Goal: Information Seeking & Learning: Learn about a topic

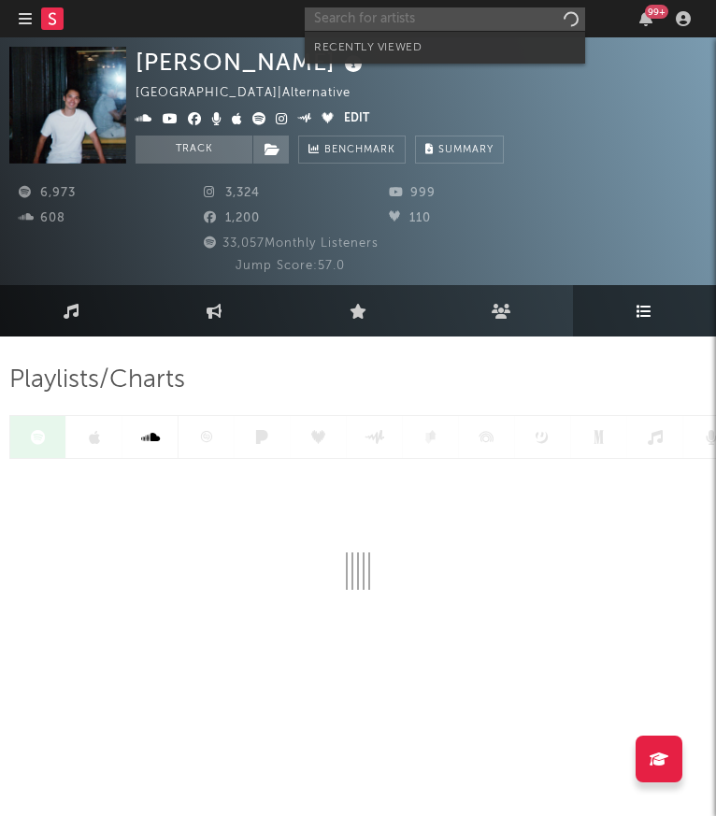
click at [404, 12] on input "text" at bounding box center [445, 18] width 280 height 23
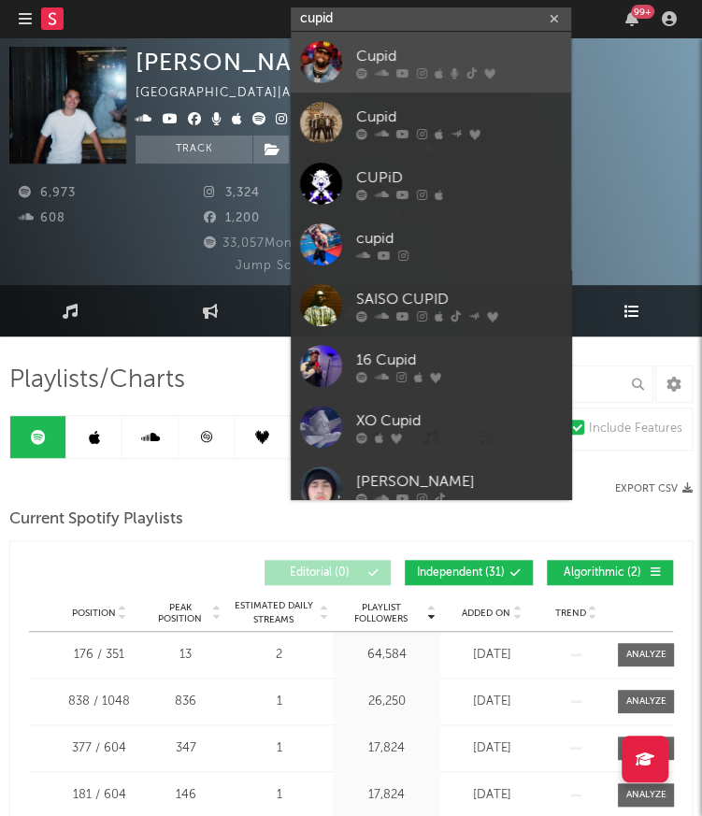
type input "cupid"
click at [421, 54] on div "Cupid" at bounding box center [459, 56] width 206 height 22
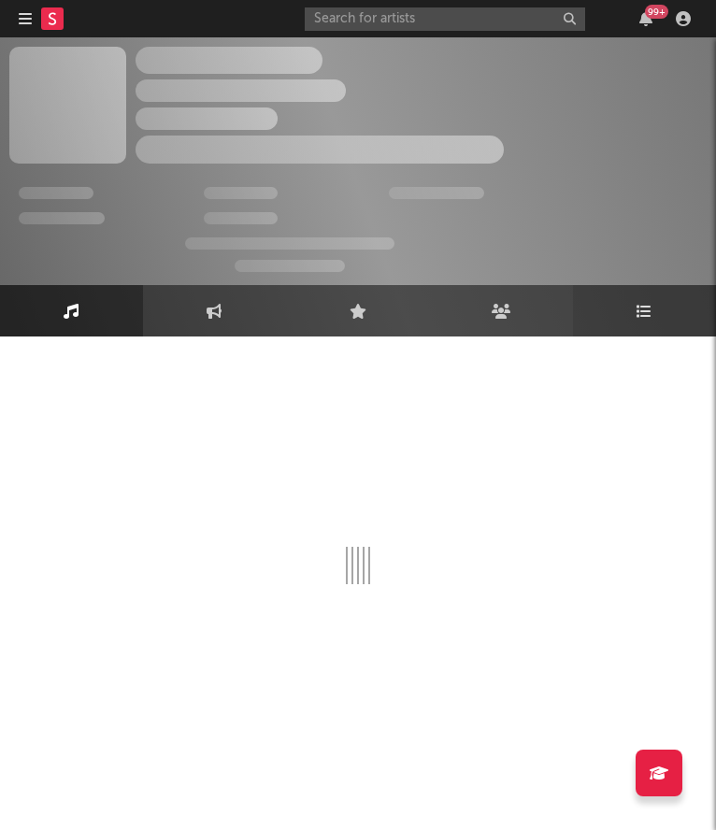
click at [654, 323] on link "Playlists/Charts" at bounding box center [644, 310] width 143 height 51
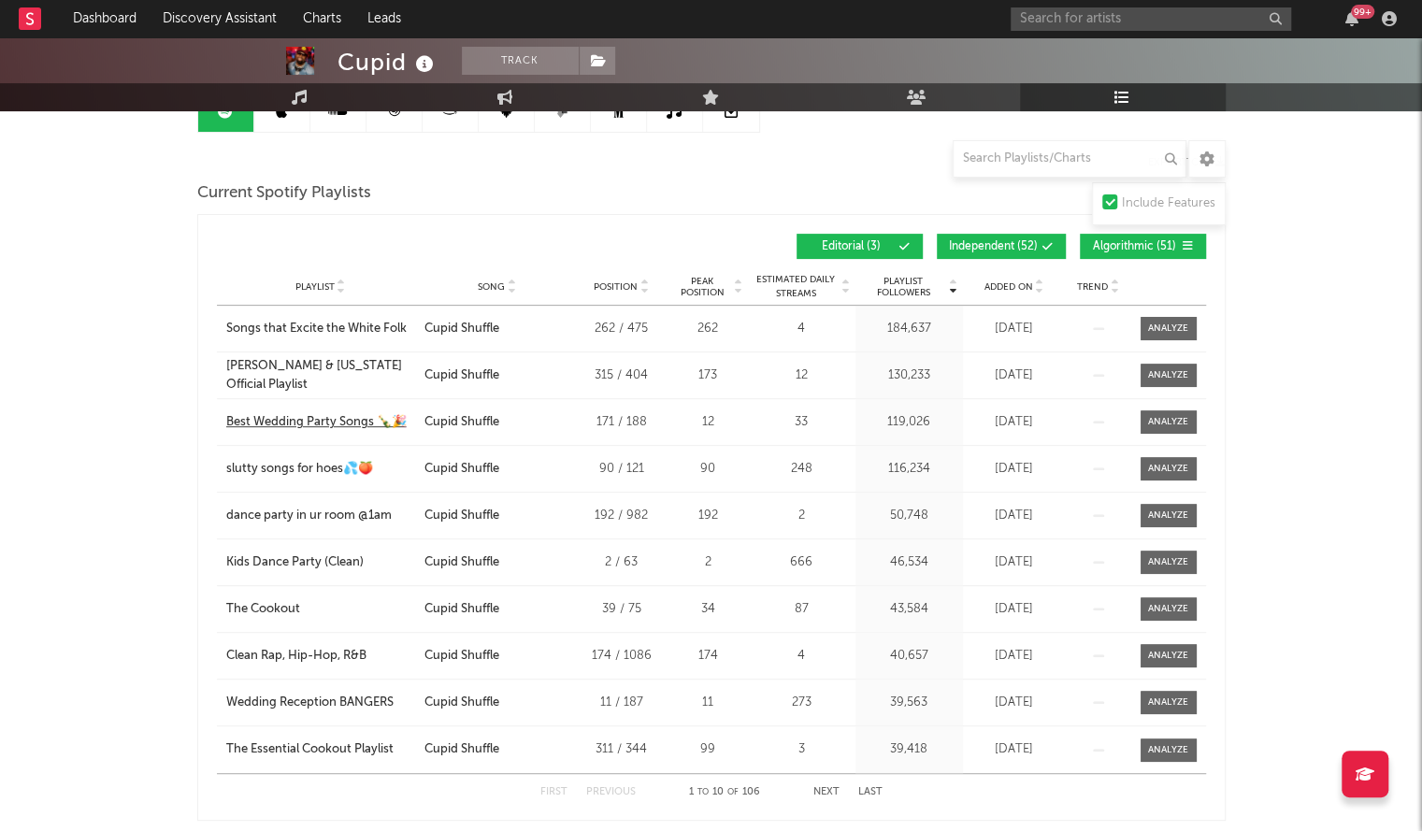
scroll to position [215, 0]
click at [715, 293] on div "Playlist City Song Position Peak Position Estimated Daily Streams Playlist Foll…" at bounding box center [711, 285] width 989 height 37
click at [715, 289] on div "Added On" at bounding box center [1014, 286] width 93 height 14
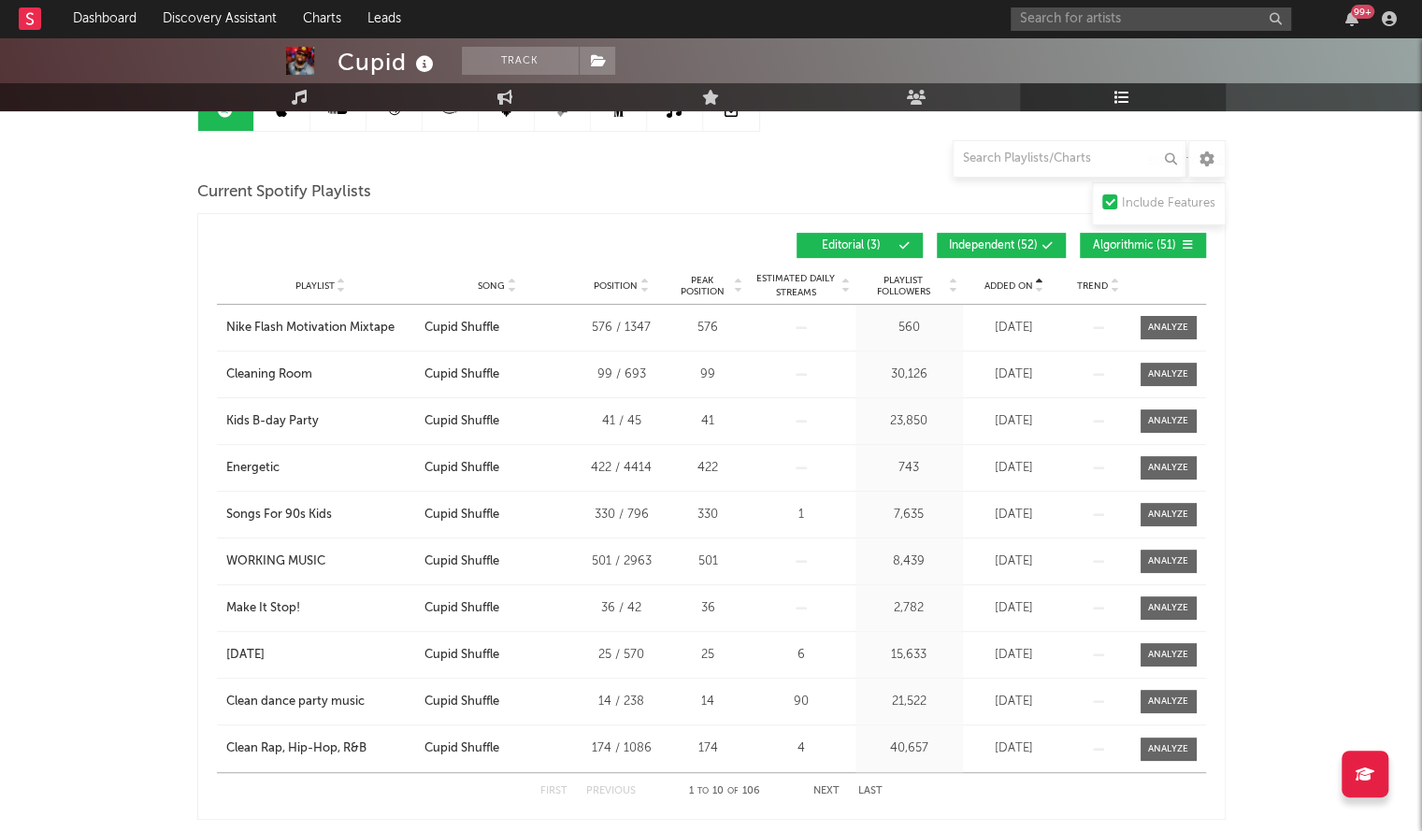
click at [715, 289] on div "Added On" at bounding box center [1014, 286] width 93 height 14
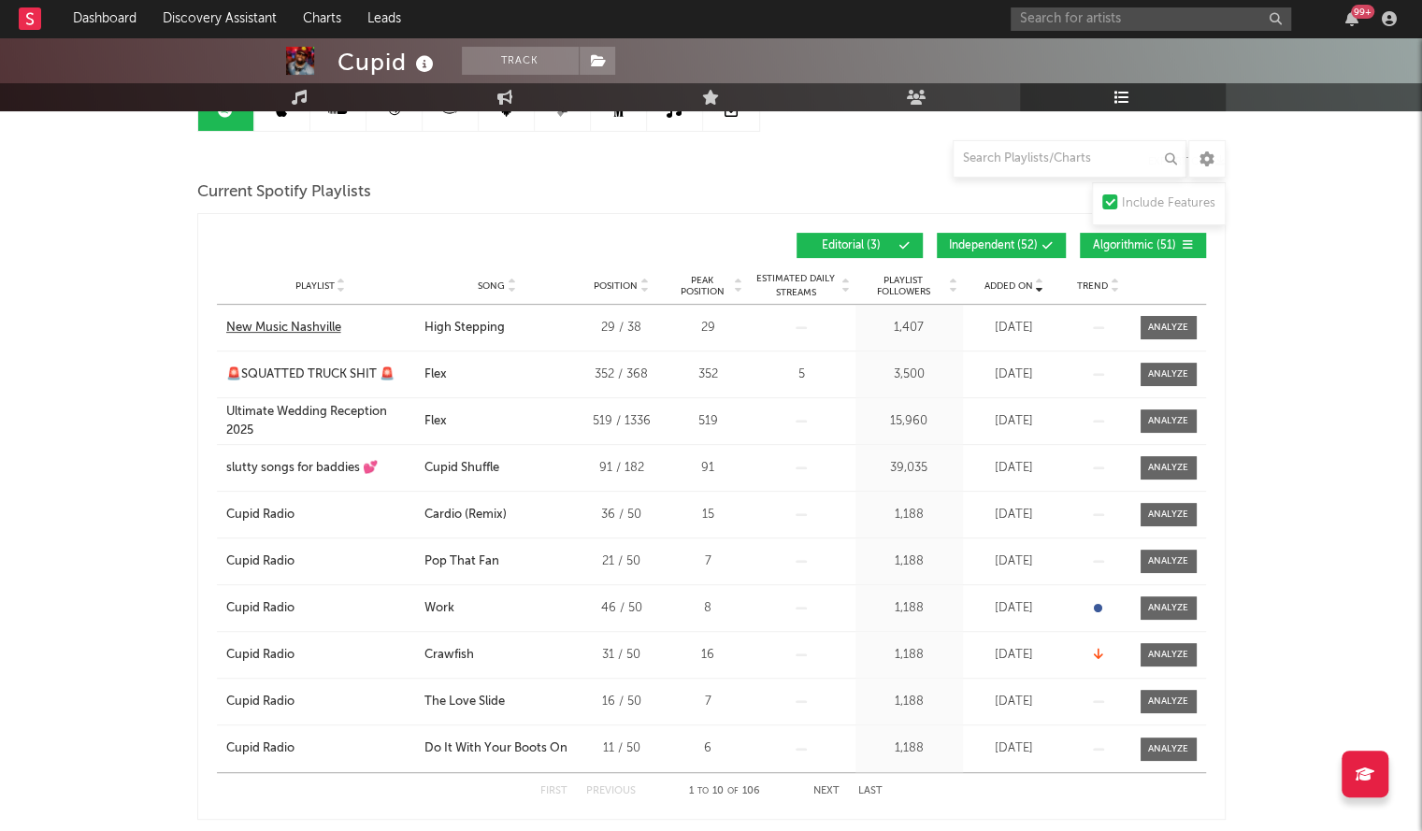
click at [277, 324] on div "New Music Nashville" at bounding box center [283, 328] width 115 height 19
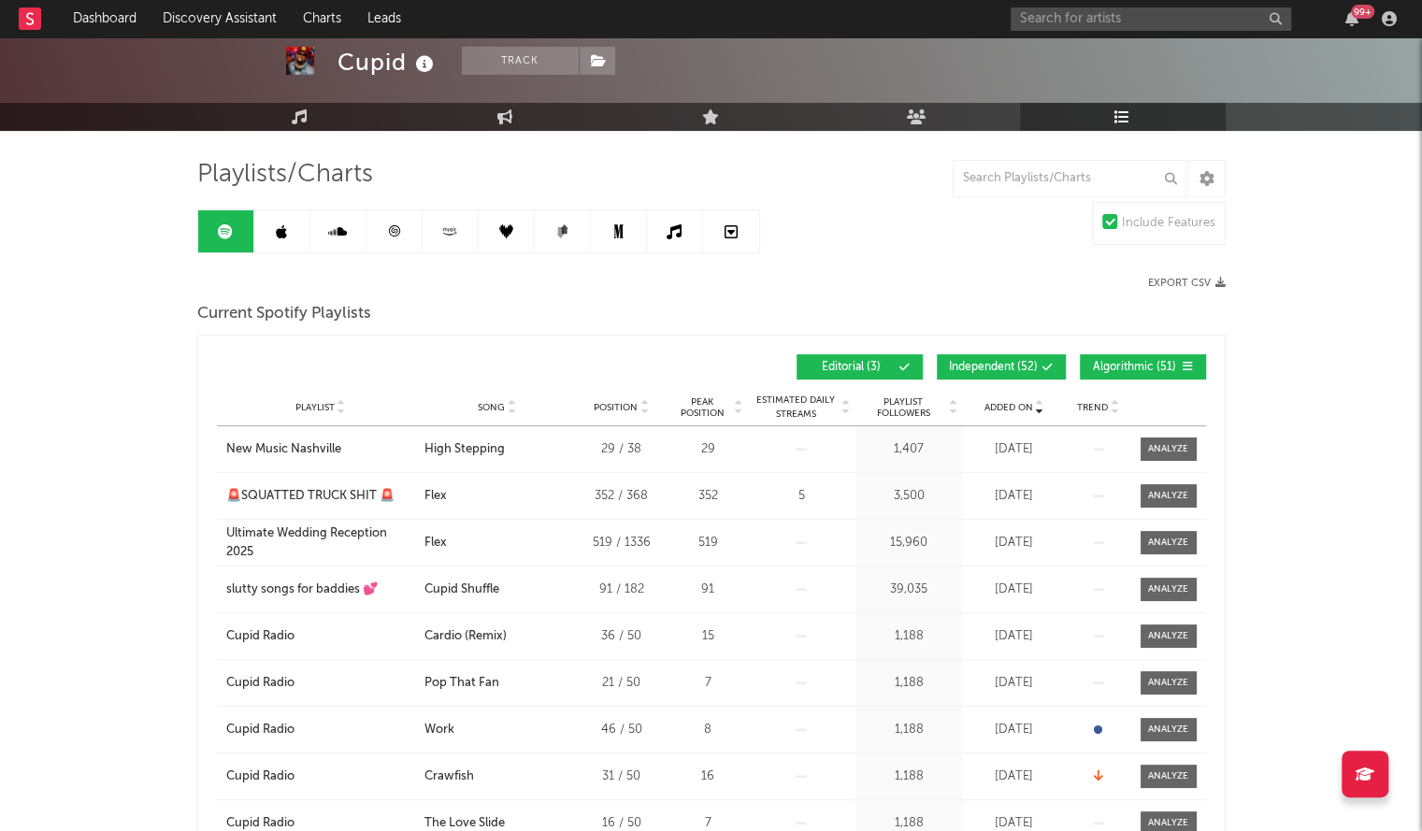
click at [278, 235] on icon at bounding box center [281, 231] width 11 height 15
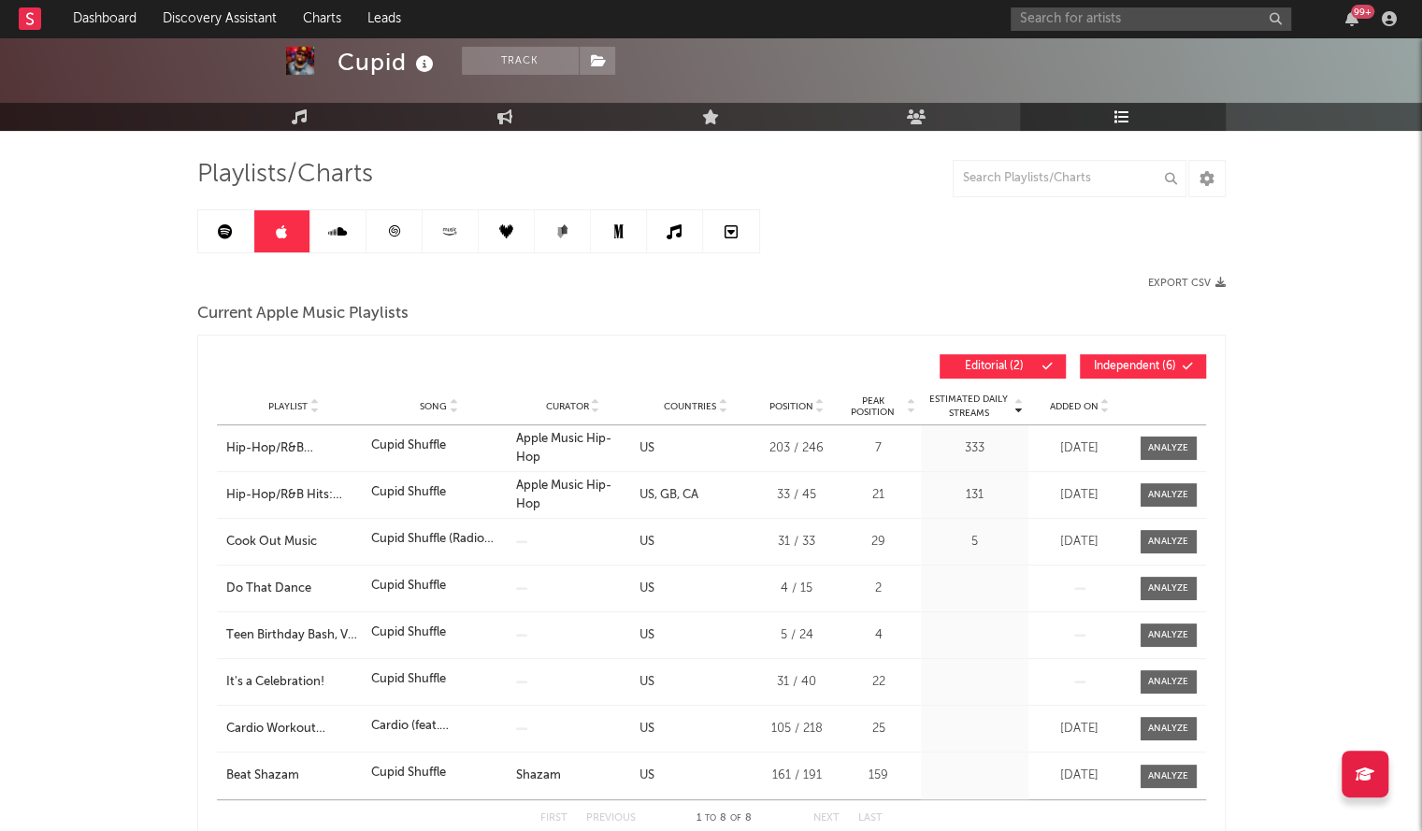
click at [715, 411] on div "Added On" at bounding box center [1079, 406] width 93 height 14
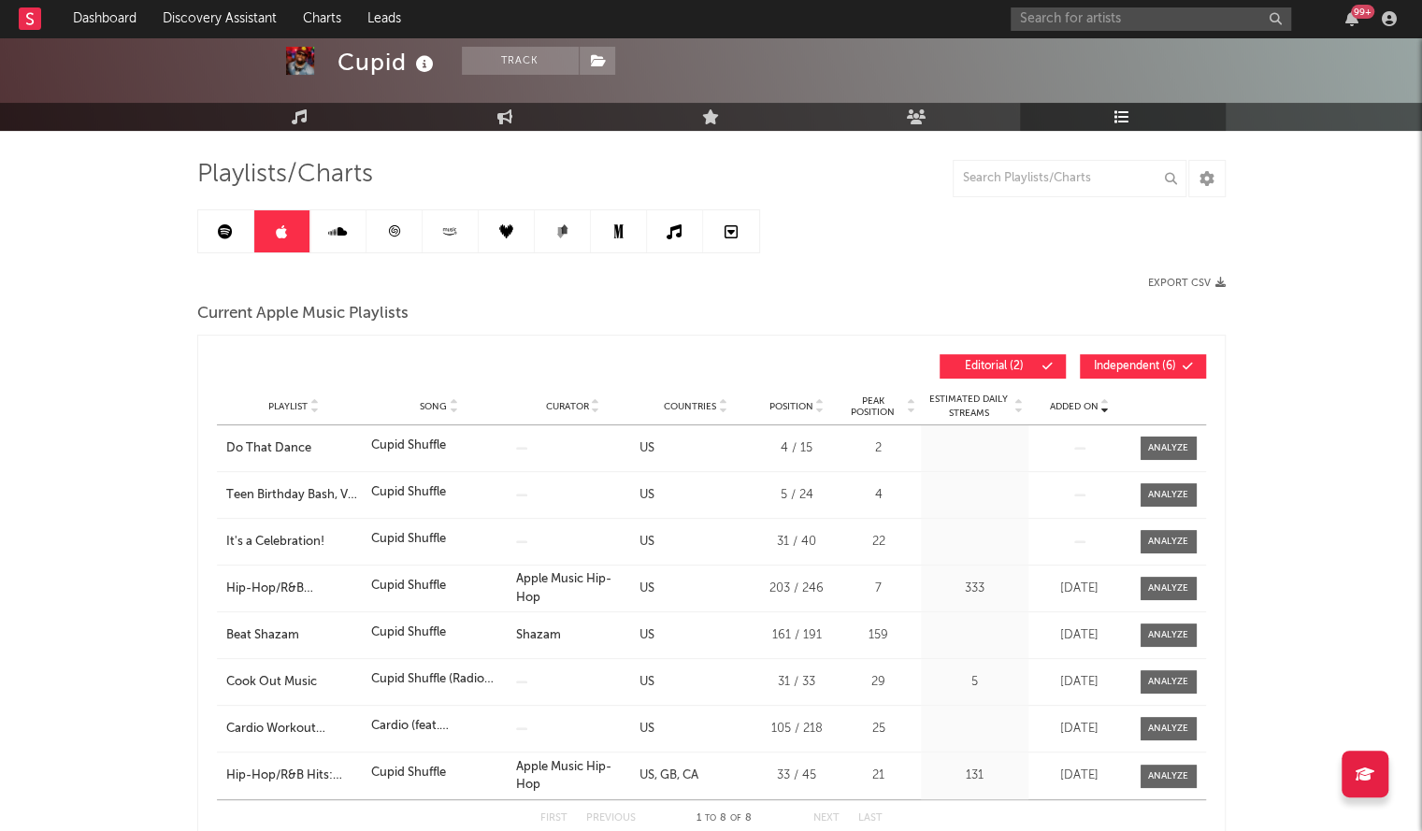
click at [715, 405] on span "Added On" at bounding box center [1074, 406] width 49 height 11
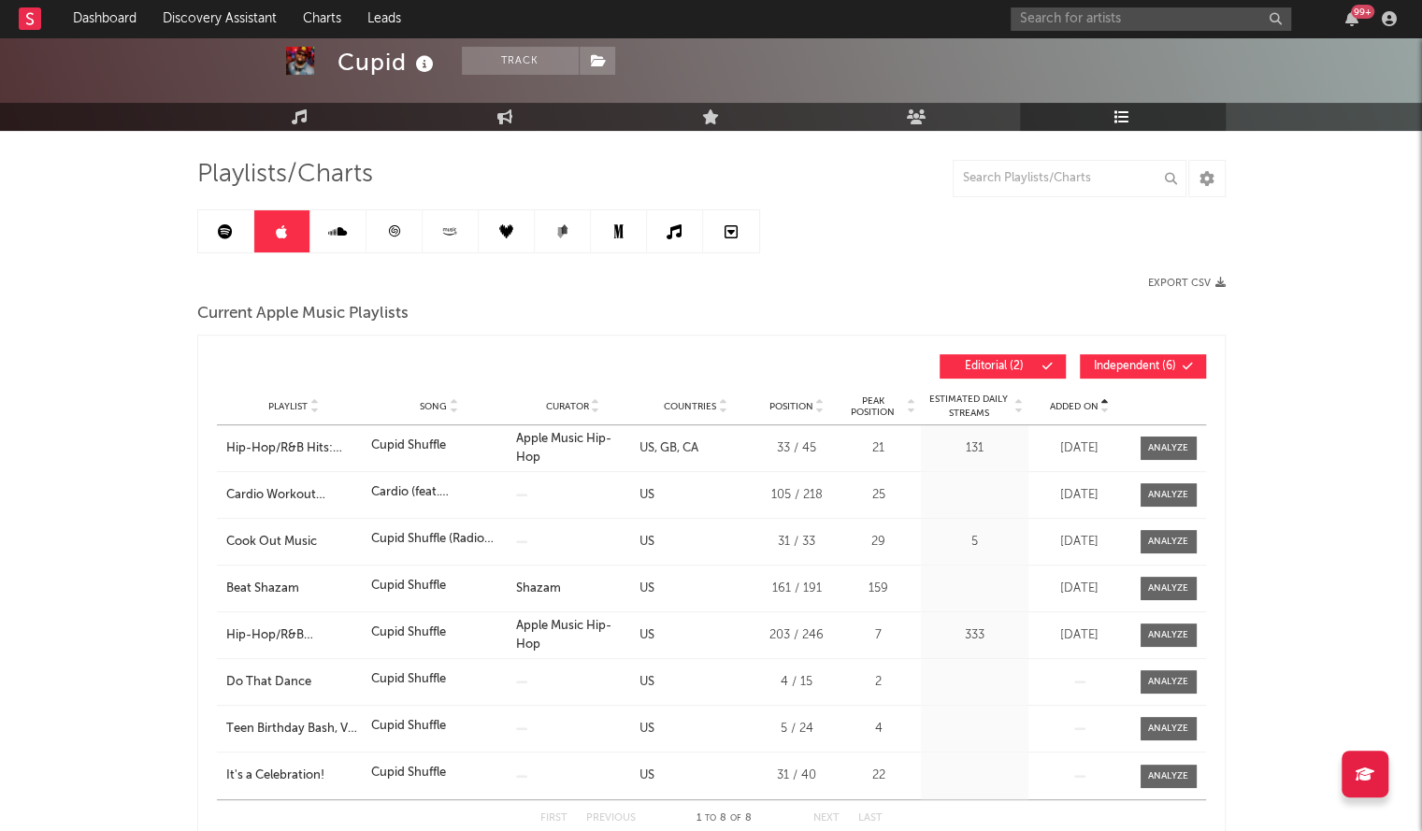
click at [715, 405] on span "Added On" at bounding box center [1074, 406] width 49 height 11
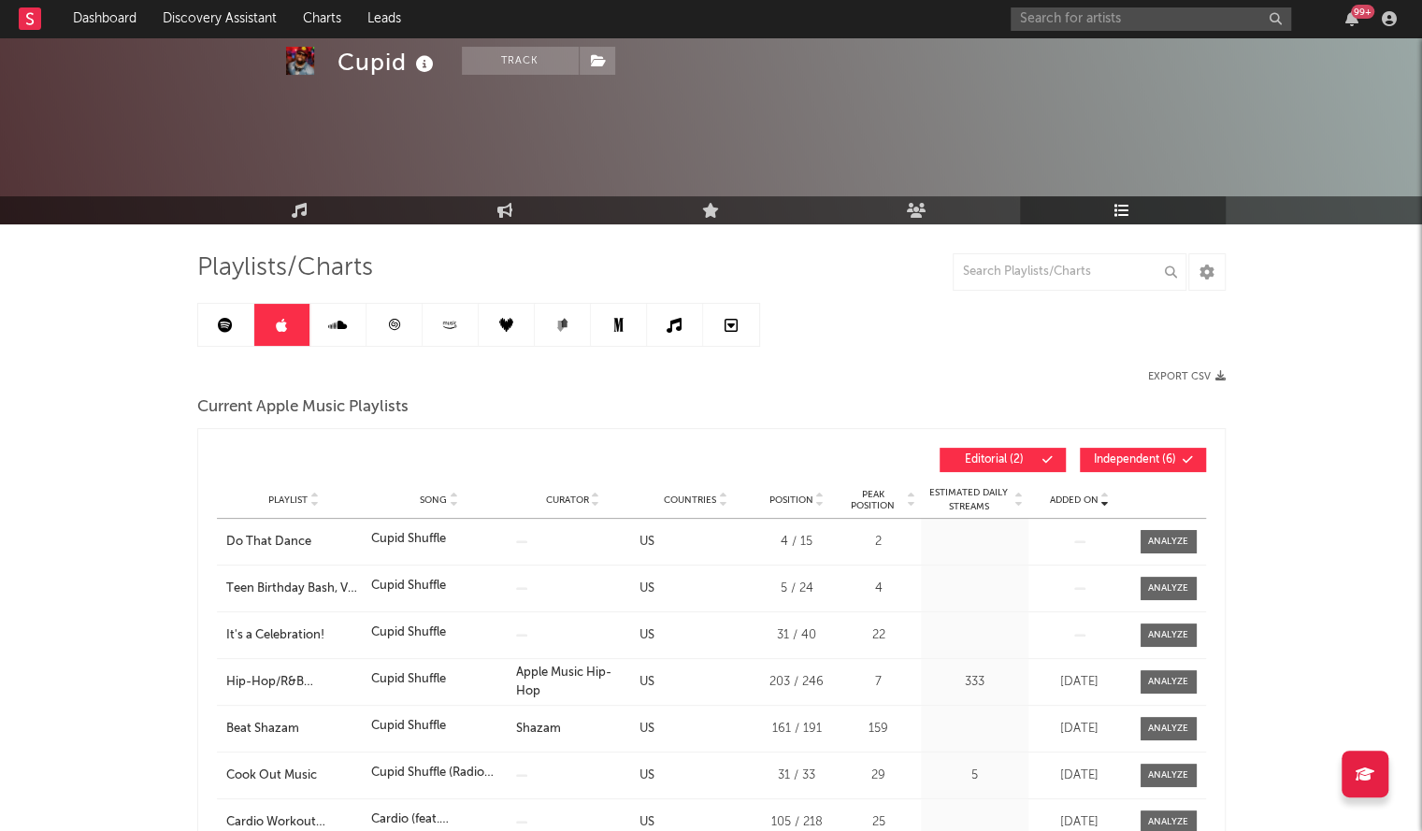
scroll to position [7, 0]
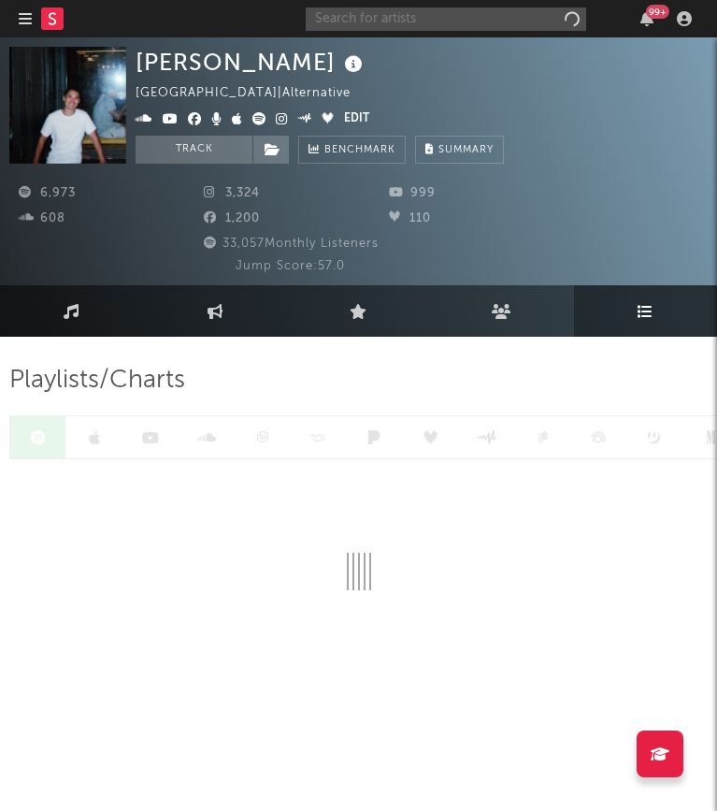
click at [496, 25] on input "text" at bounding box center [446, 18] width 280 height 23
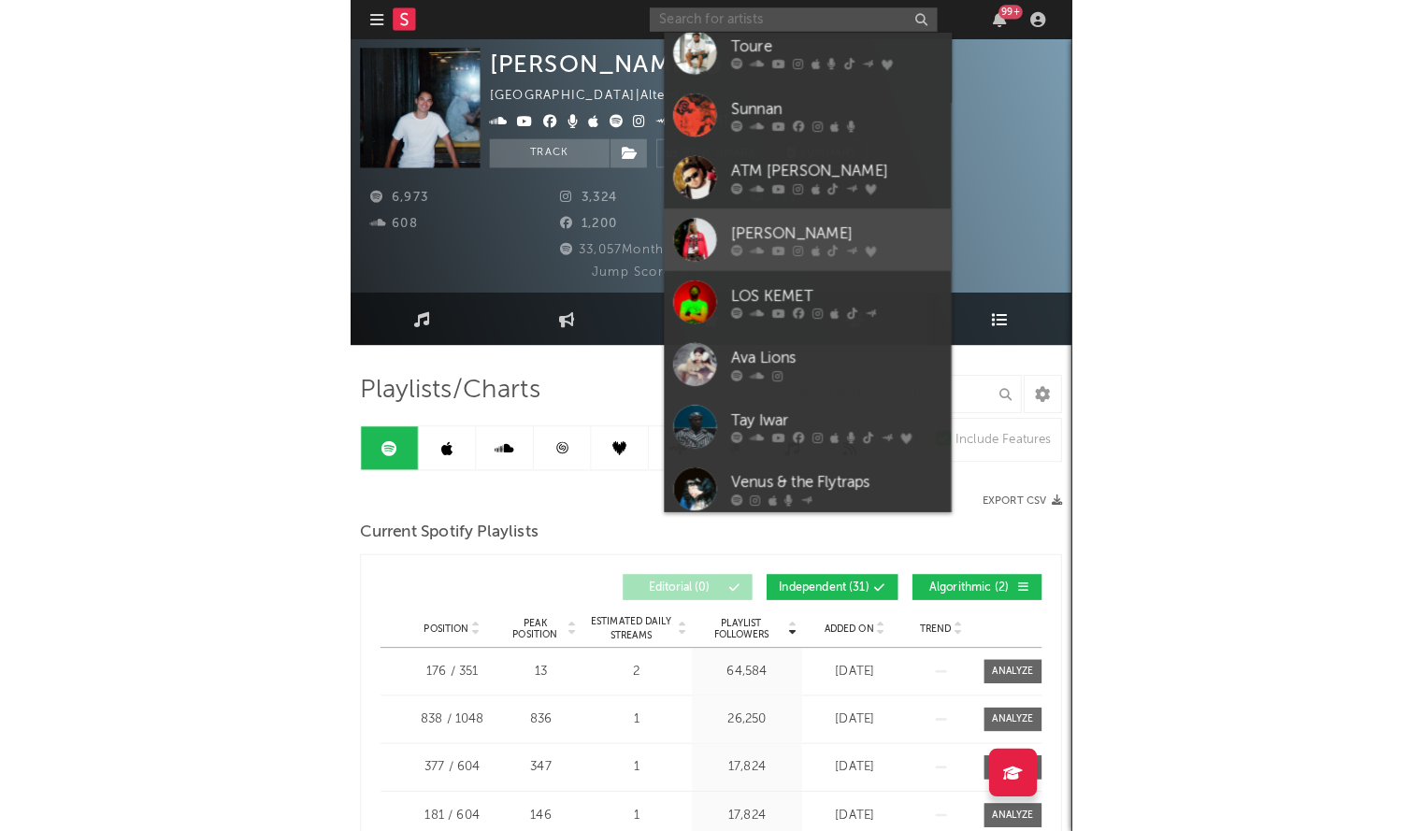
scroll to position [165, 0]
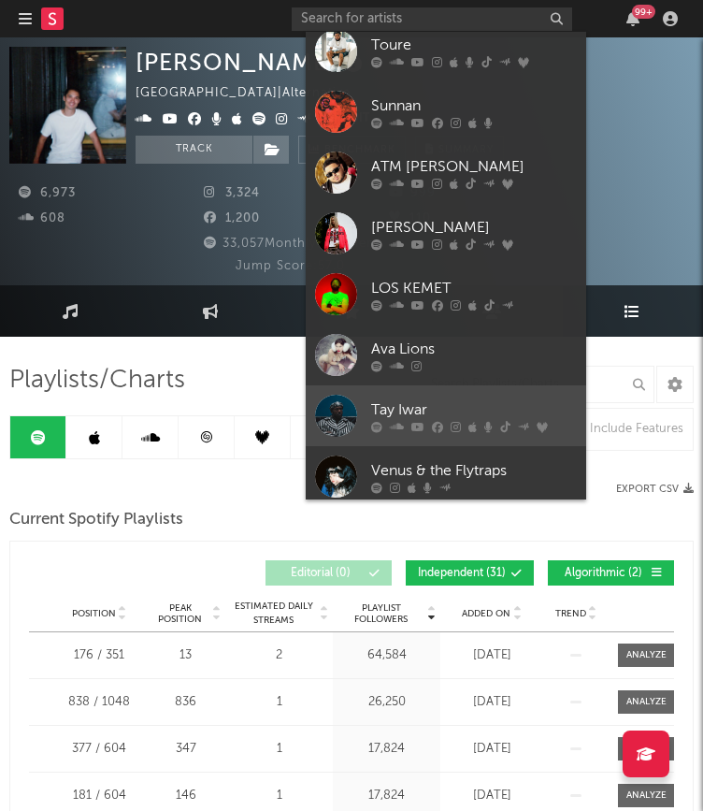
click at [490, 409] on div "Tay Iwar" at bounding box center [474, 409] width 206 height 22
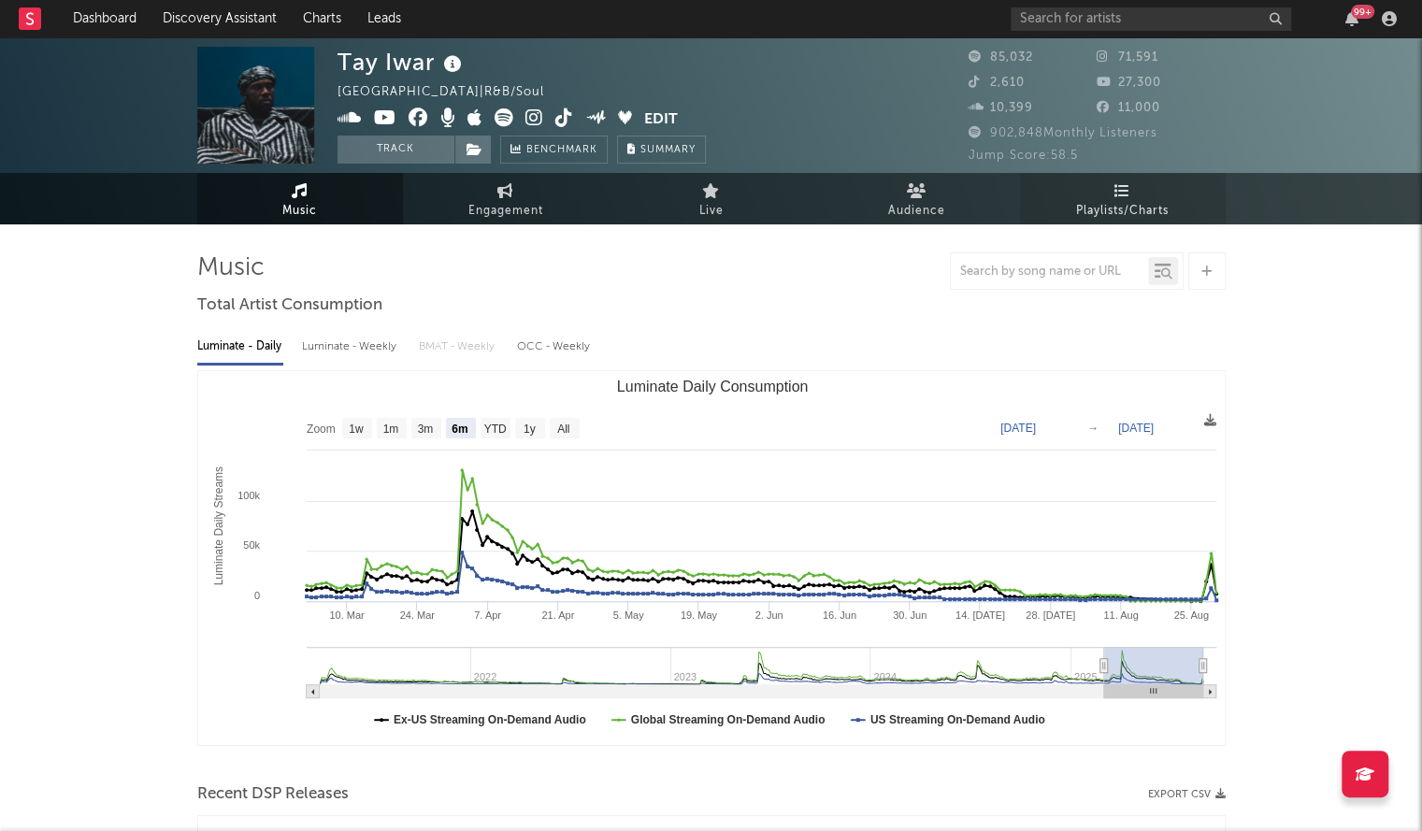
select select "6m"
click at [716, 217] on span "Playlists/Charts" at bounding box center [1122, 211] width 93 height 22
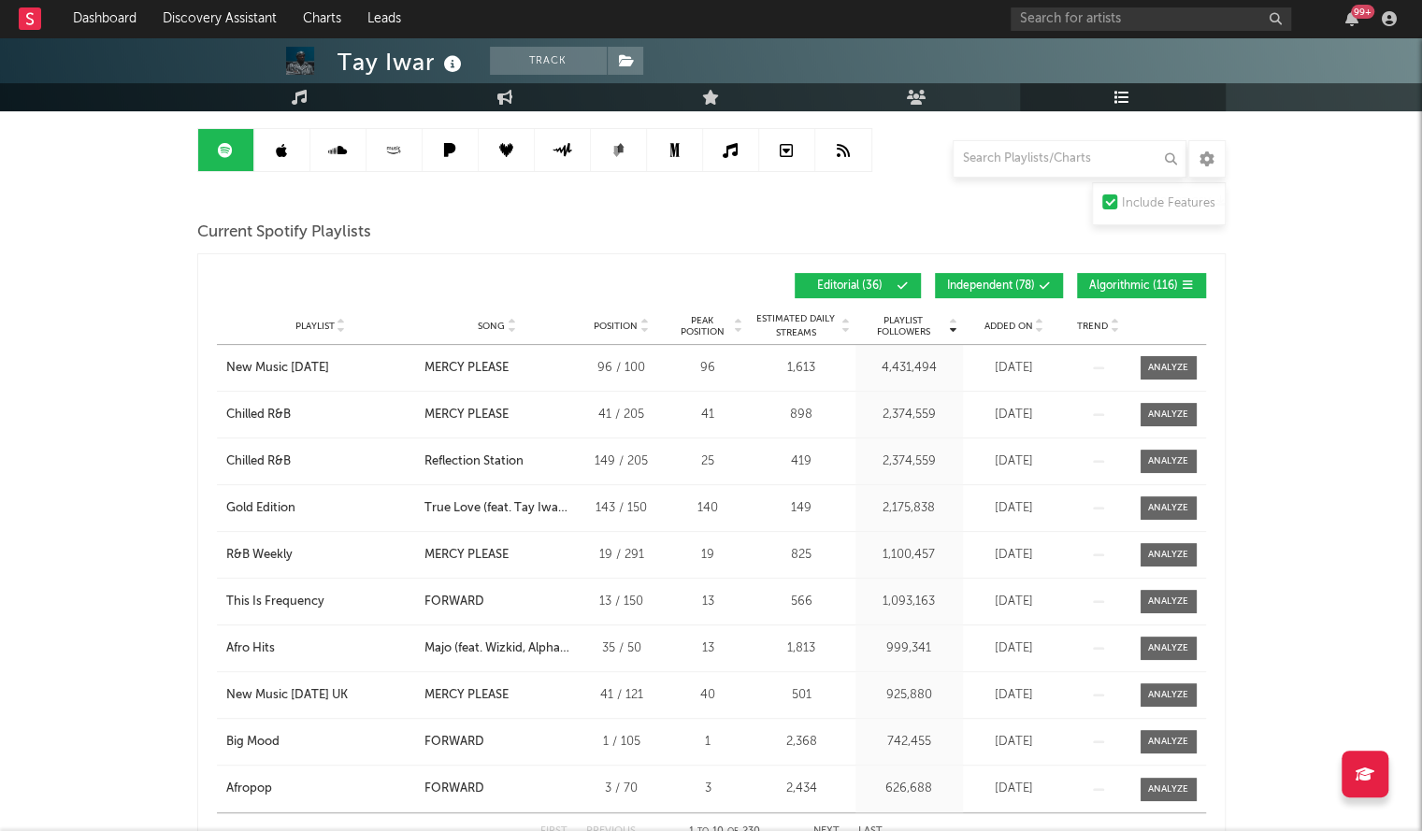
scroll to position [179, 0]
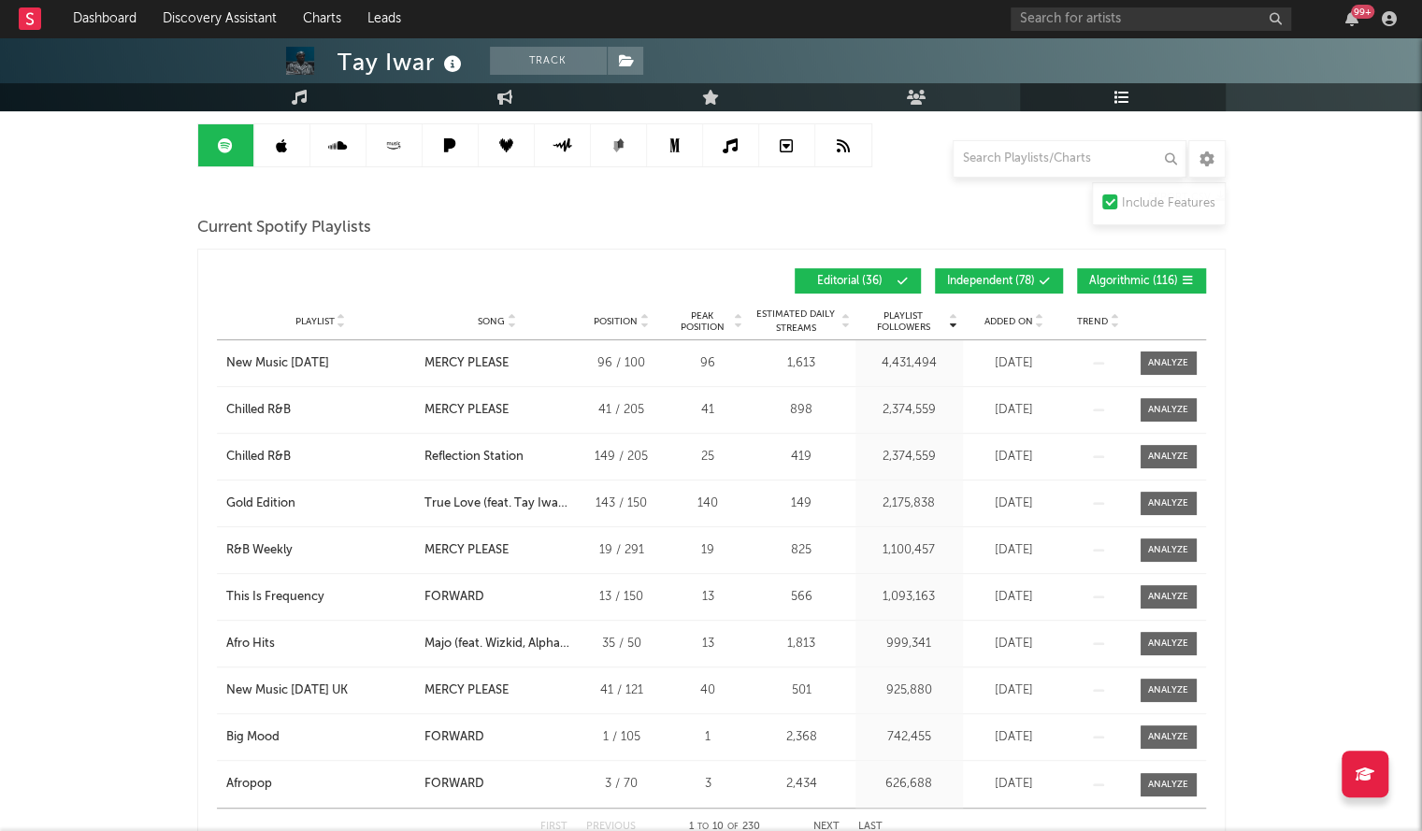
click at [716, 317] on span "Added On" at bounding box center [1008, 321] width 49 height 11
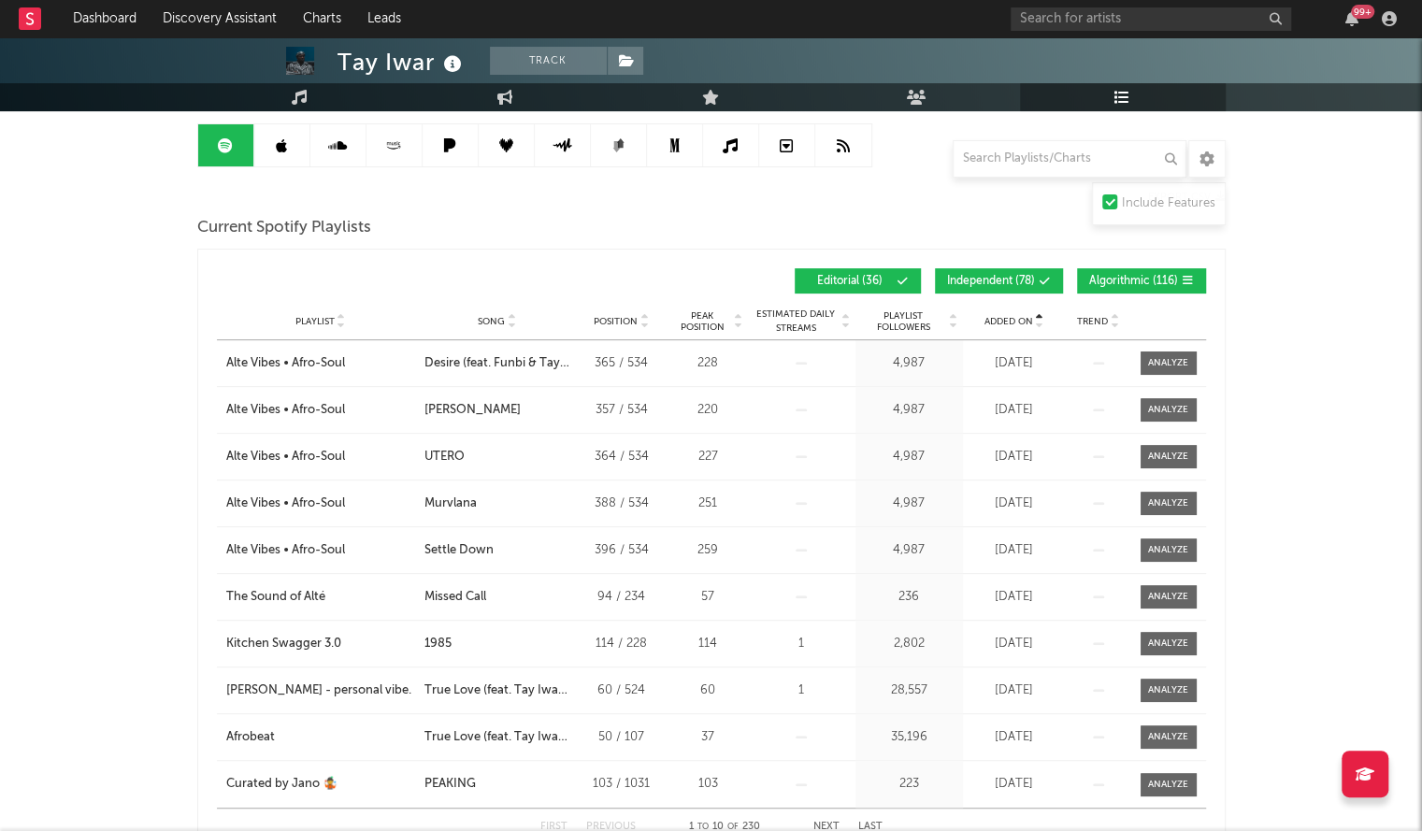
click at [716, 317] on span "Added On" at bounding box center [1008, 321] width 49 height 11
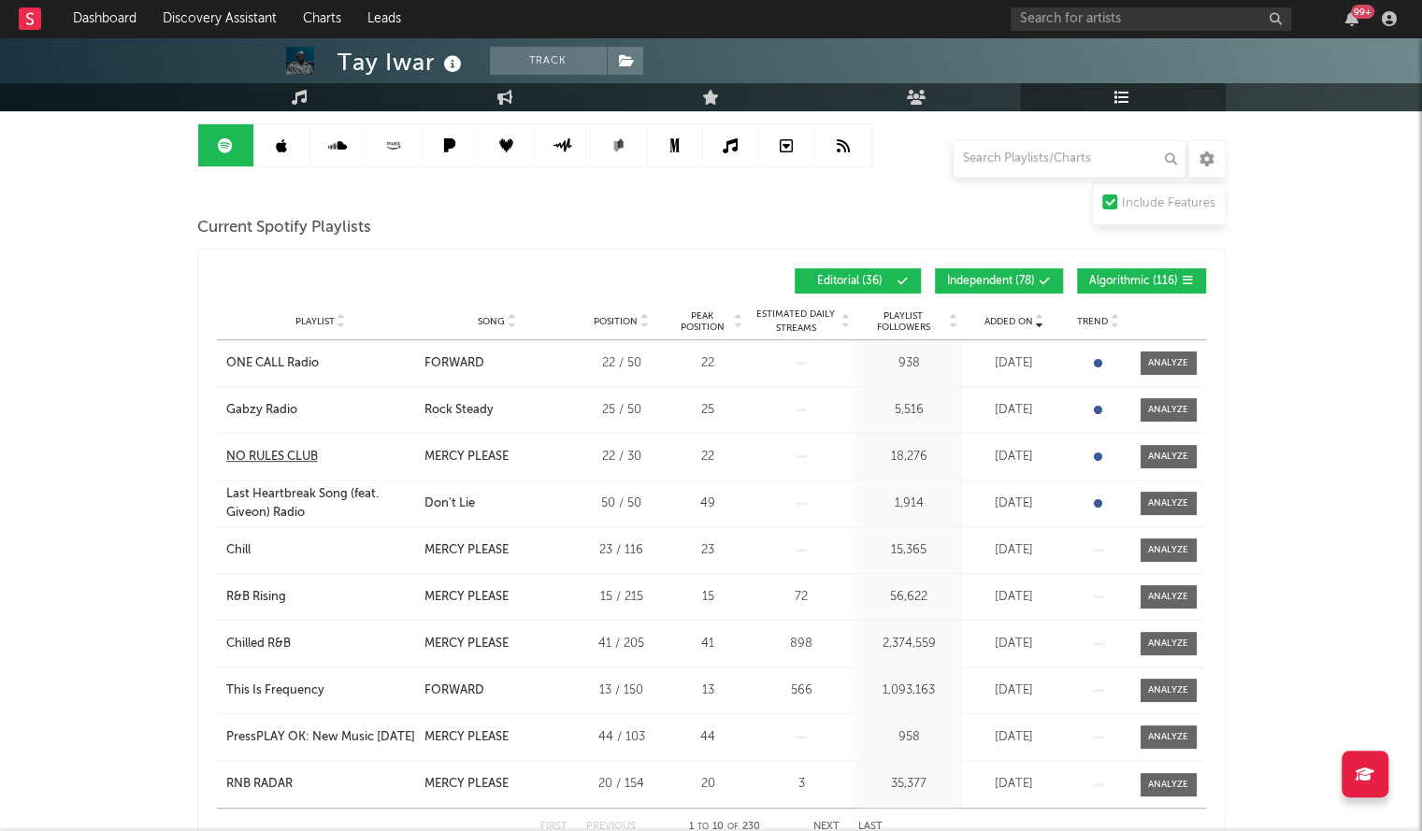
click at [280, 452] on div "NO RULES CLUB" at bounding box center [272, 457] width 92 height 19
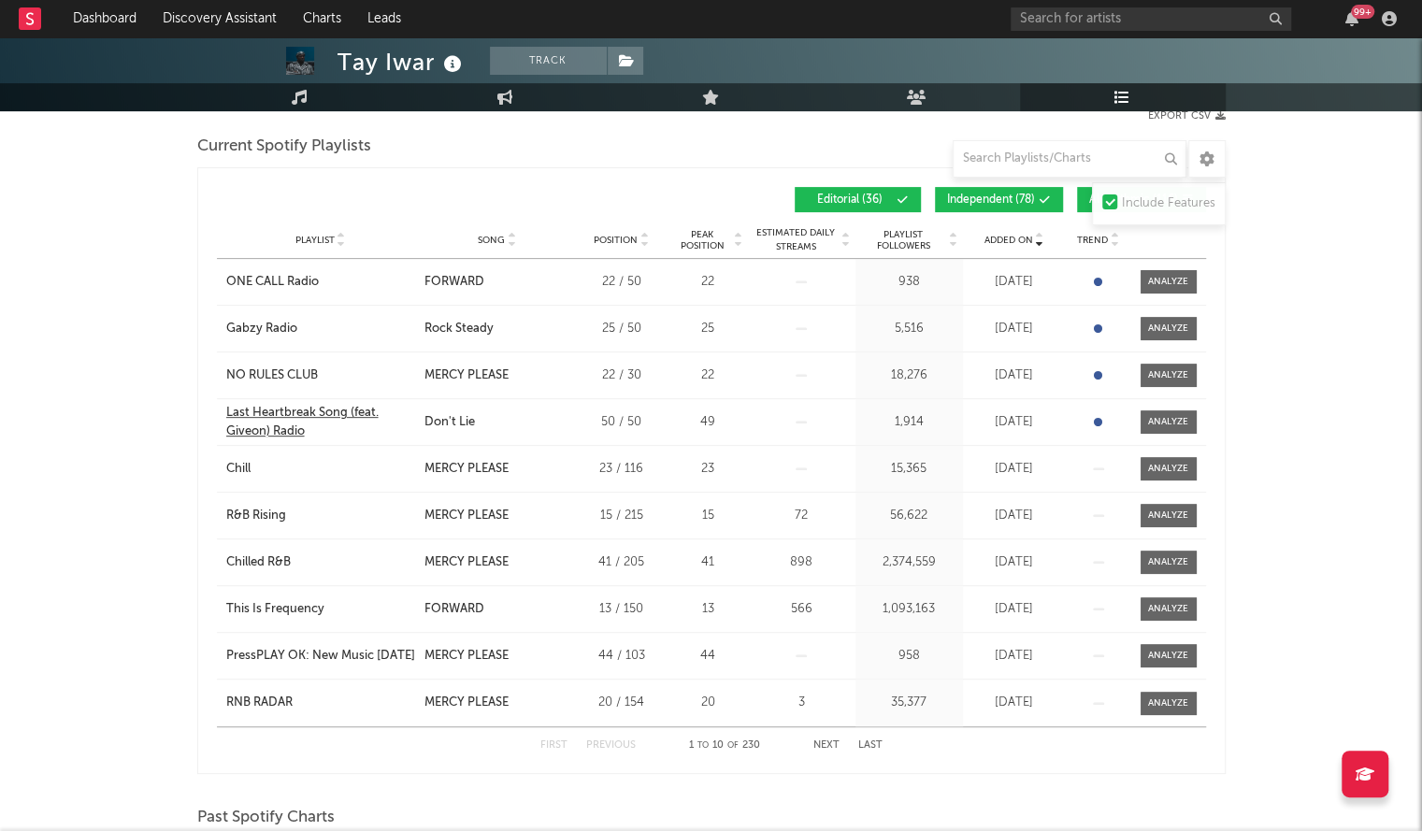
scroll to position [335, 0]
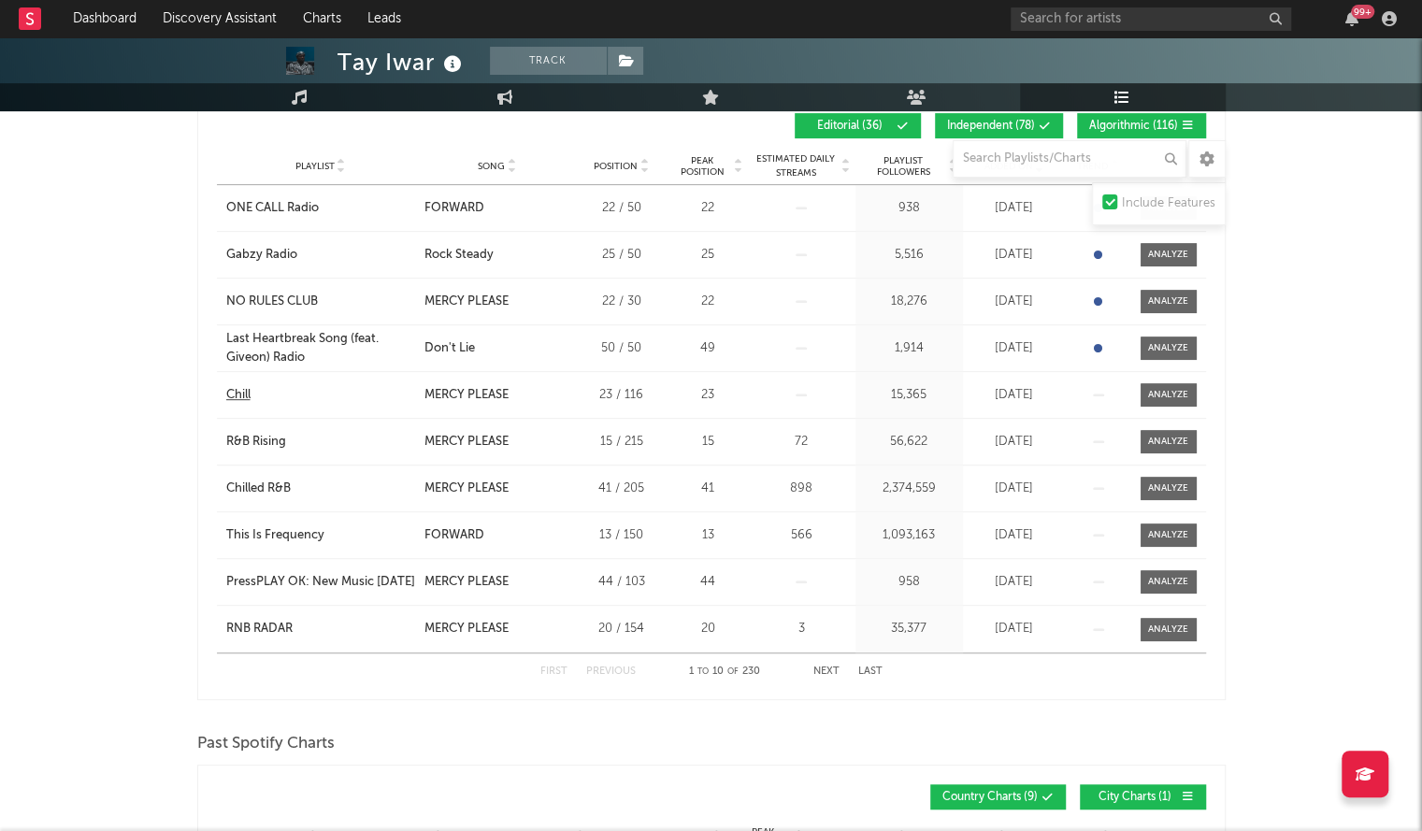
click at [241, 394] on div "Chill" at bounding box center [238, 395] width 24 height 19
click at [256, 626] on div "RNB RADAR" at bounding box center [259, 629] width 66 height 19
click at [716, 667] on button "Next" at bounding box center [826, 672] width 26 height 10
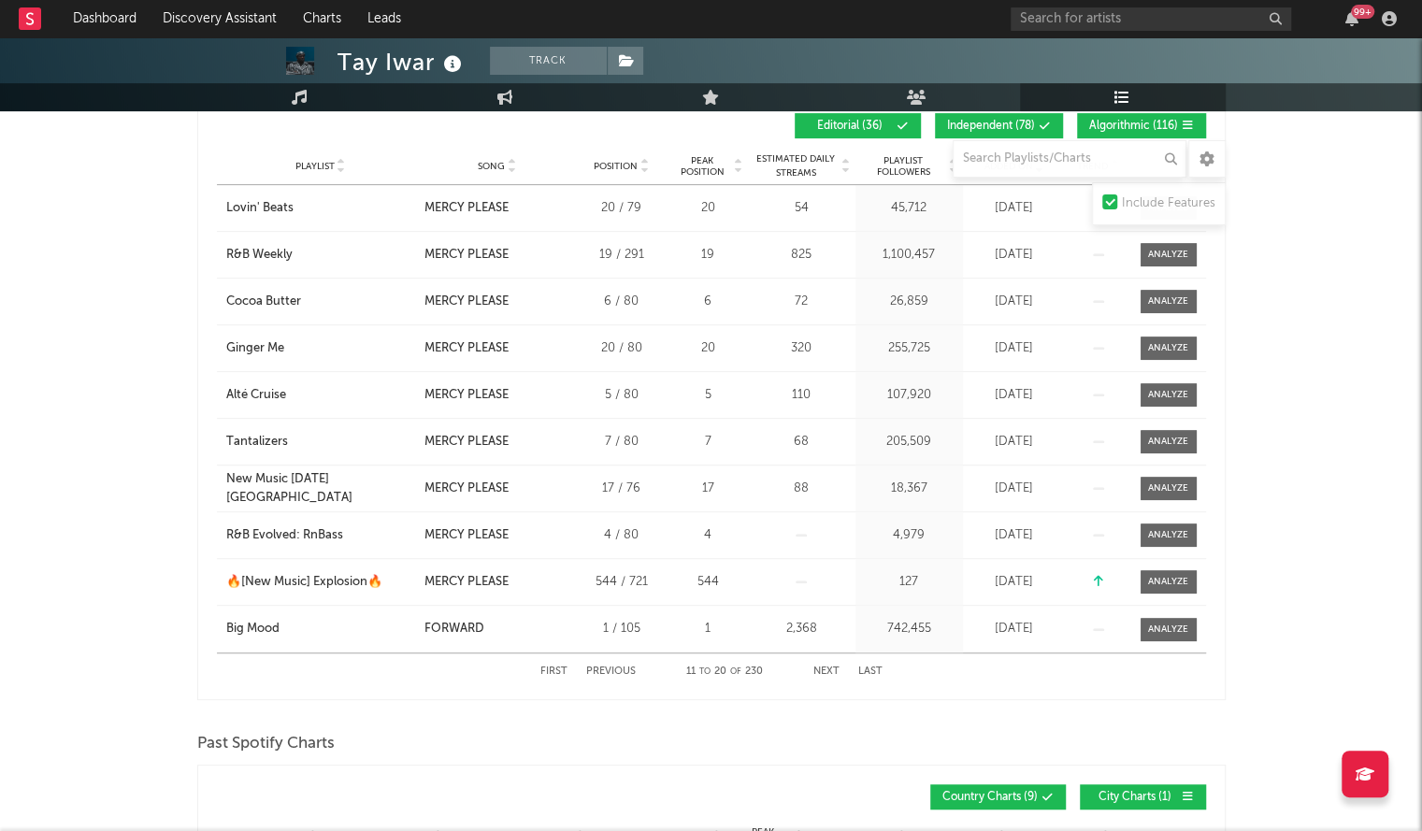
scroll to position [334, 0]
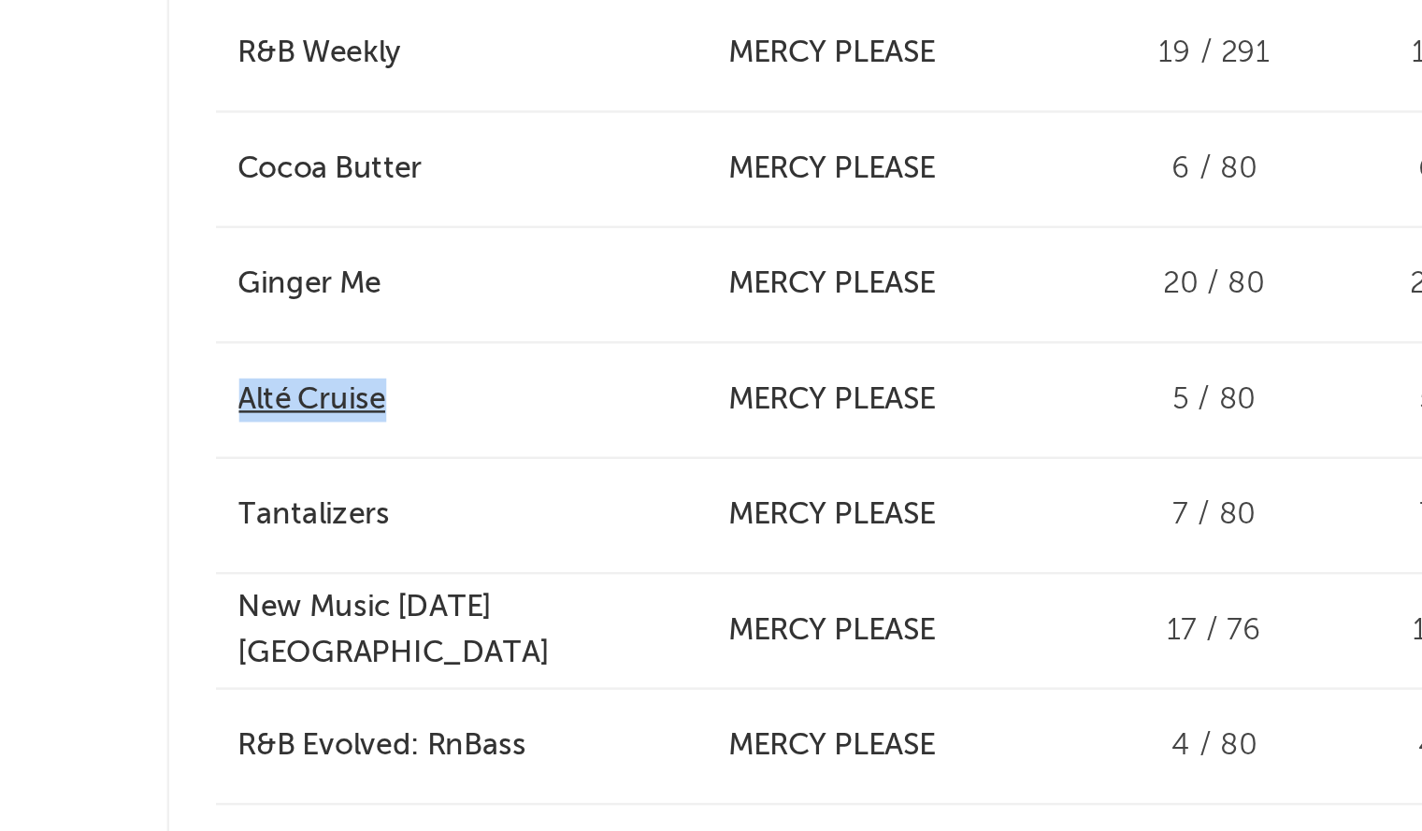
drag, startPoint x: 218, startPoint y: 392, endPoint x: 289, endPoint y: 390, distance: 71.1
click at [289, 390] on div "Playlist Alté Cruise" at bounding box center [318, 395] width 203 height 19
copy div "Alté Cruise"
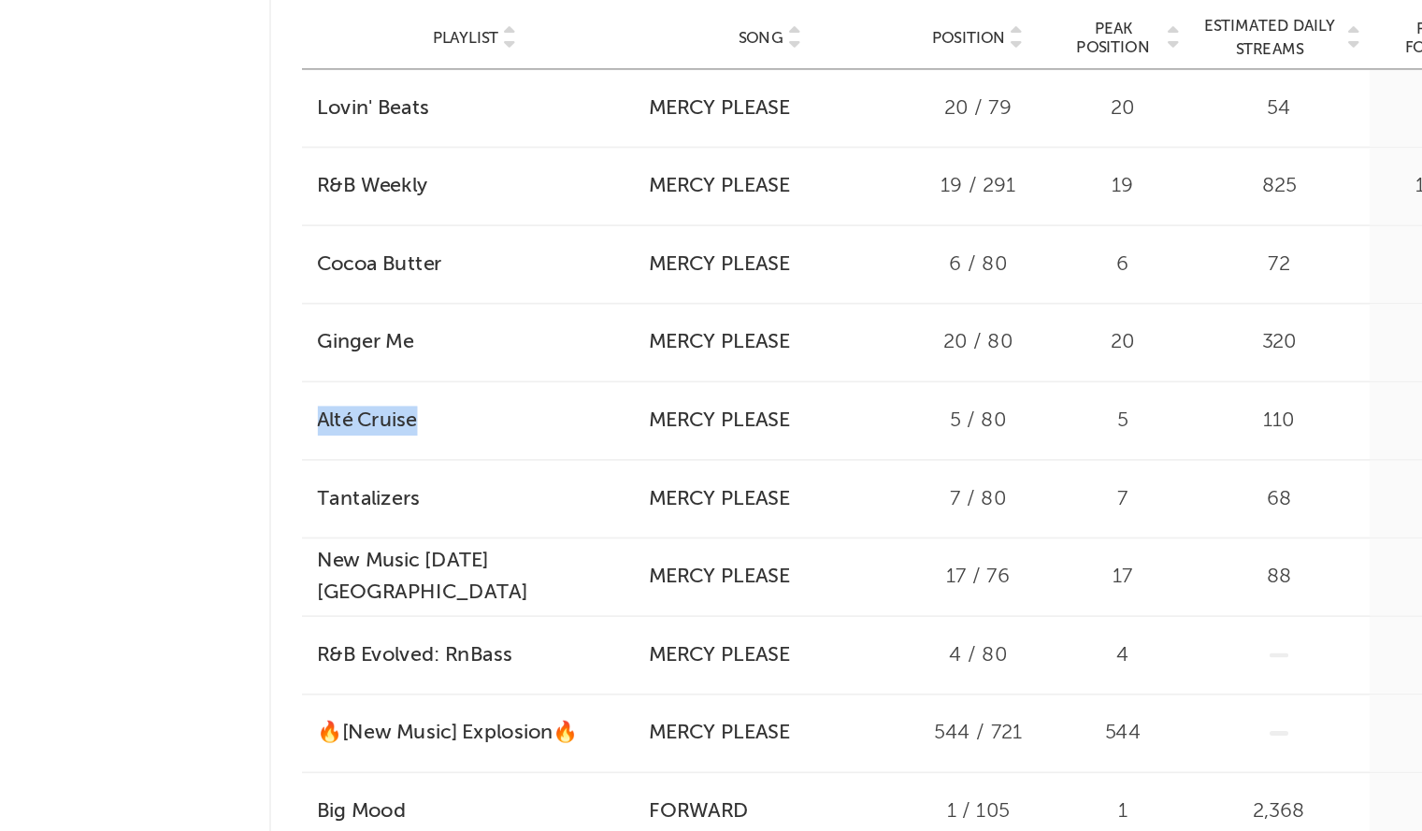
scroll to position [335, 0]
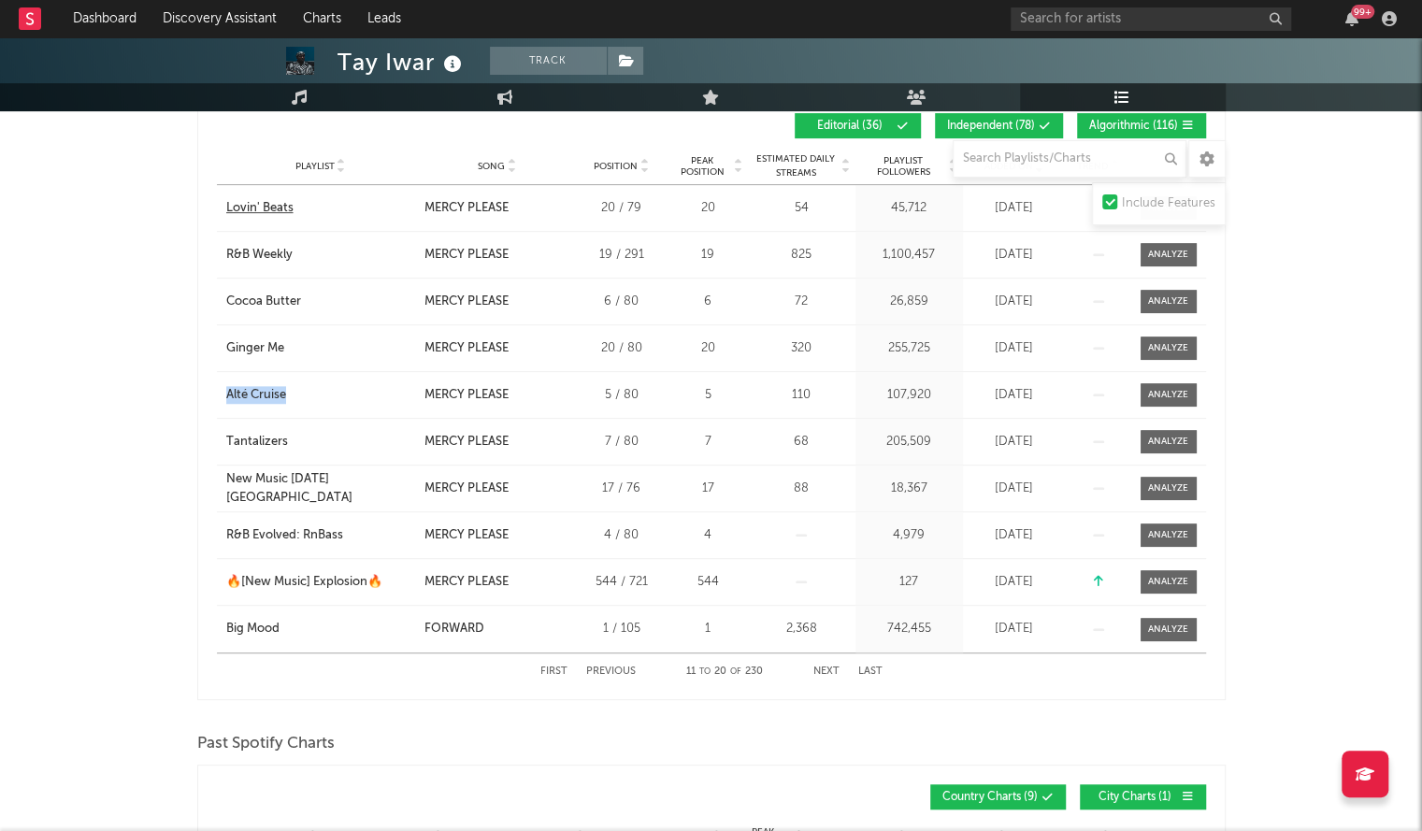
click at [275, 208] on div "Lovin' Beats" at bounding box center [259, 208] width 67 height 19
click at [311, 489] on div "New Music Friday Kenya" at bounding box center [320, 488] width 189 height 36
click at [309, 530] on div "R&B Evolved: RnBass" at bounding box center [284, 535] width 117 height 19
click at [716, 675] on button "Next" at bounding box center [826, 672] width 26 height 10
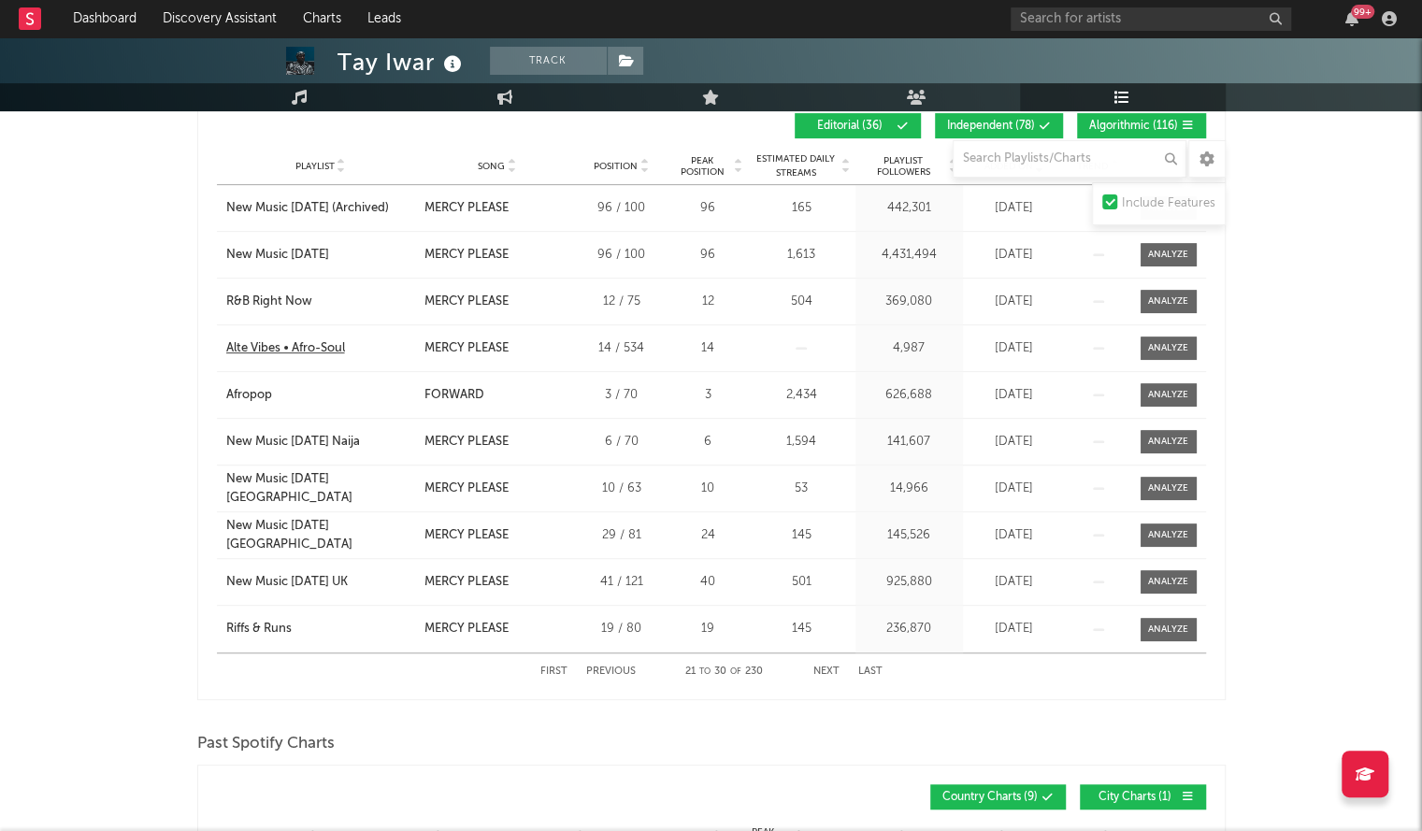
click at [284, 351] on div "Alte Vibes • Afro-Soul" at bounding box center [285, 348] width 119 height 19
click at [716, 667] on button "Next" at bounding box center [826, 672] width 26 height 10
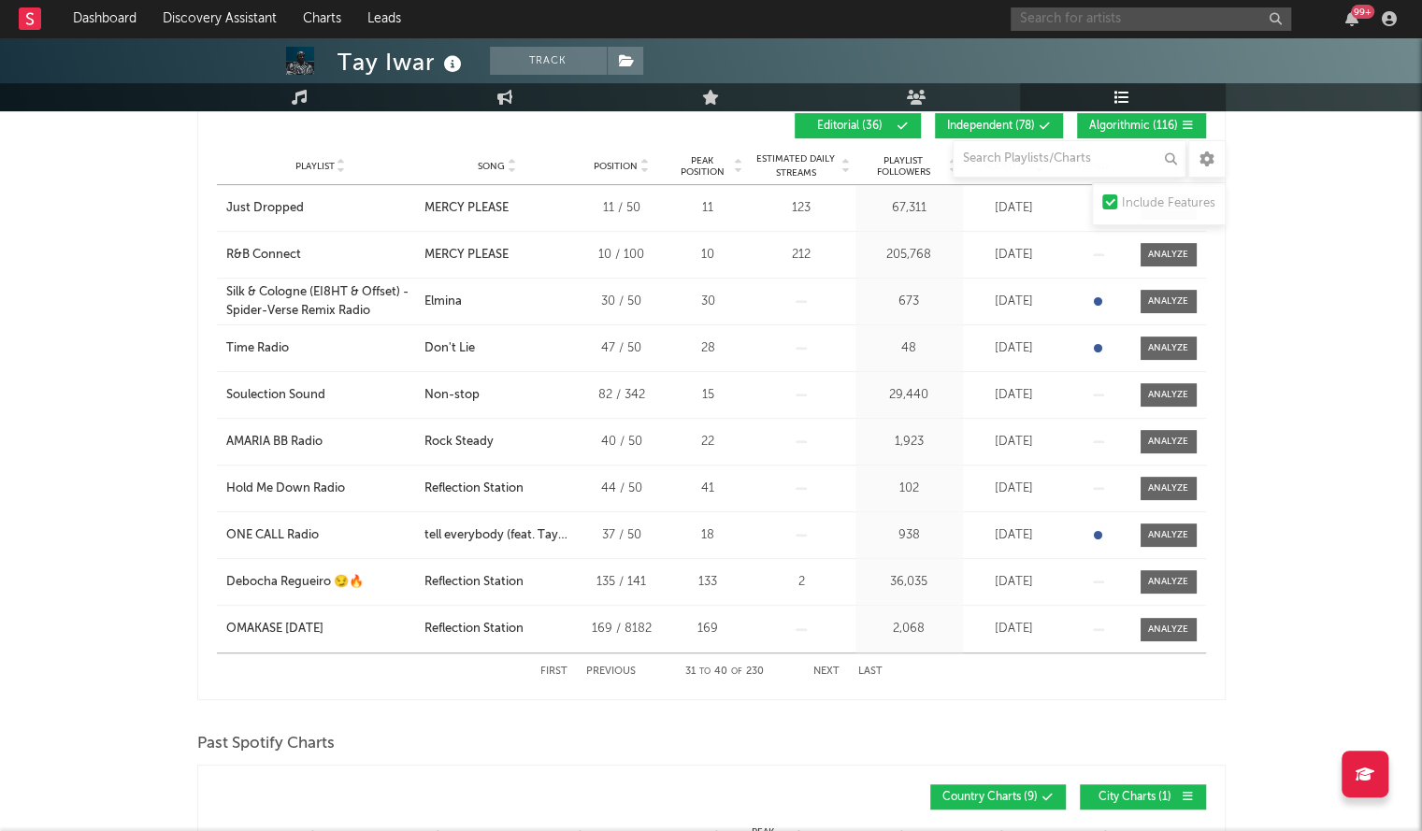
click at [716, 23] on input "text" at bounding box center [1151, 18] width 280 height 23
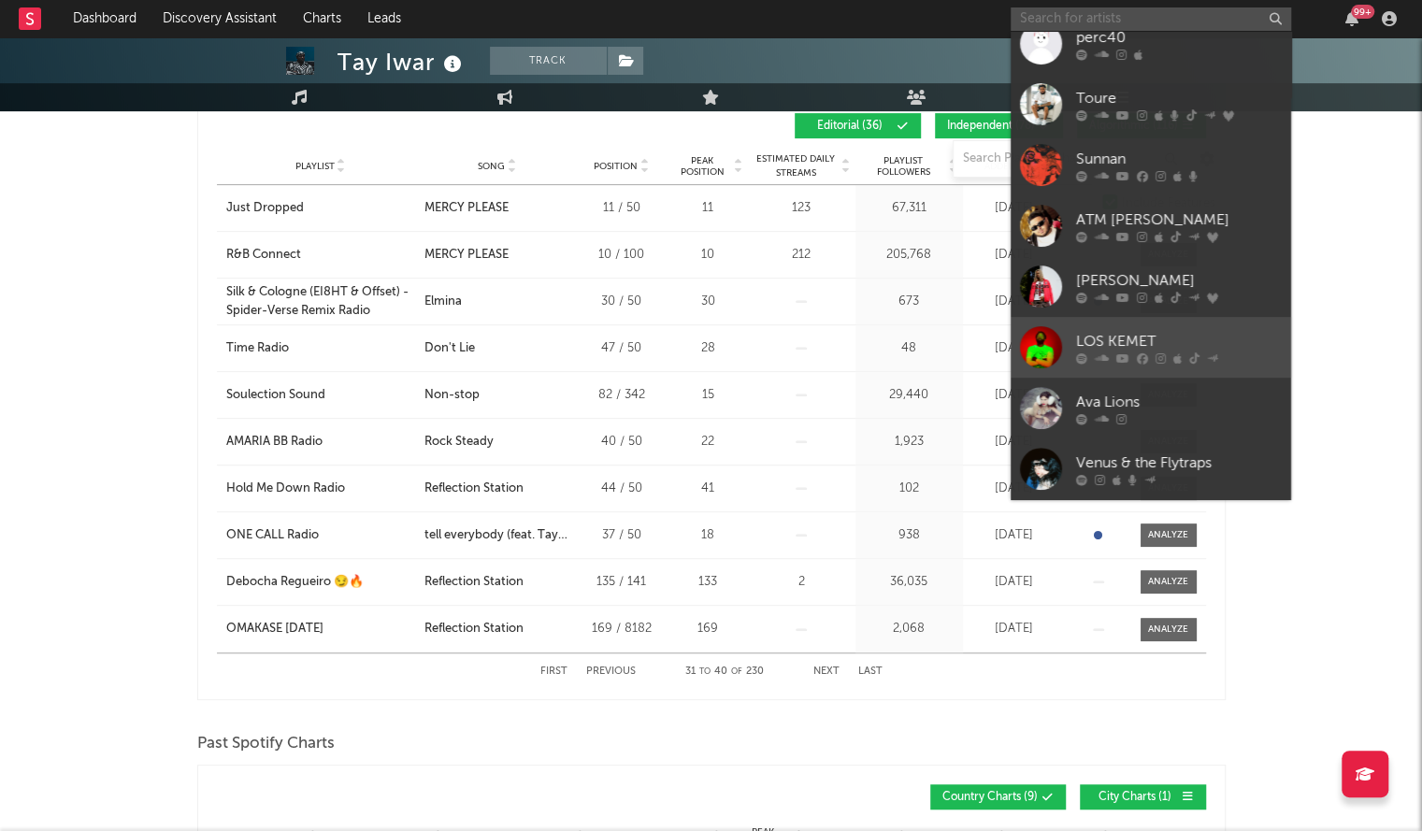
scroll to position [0, 0]
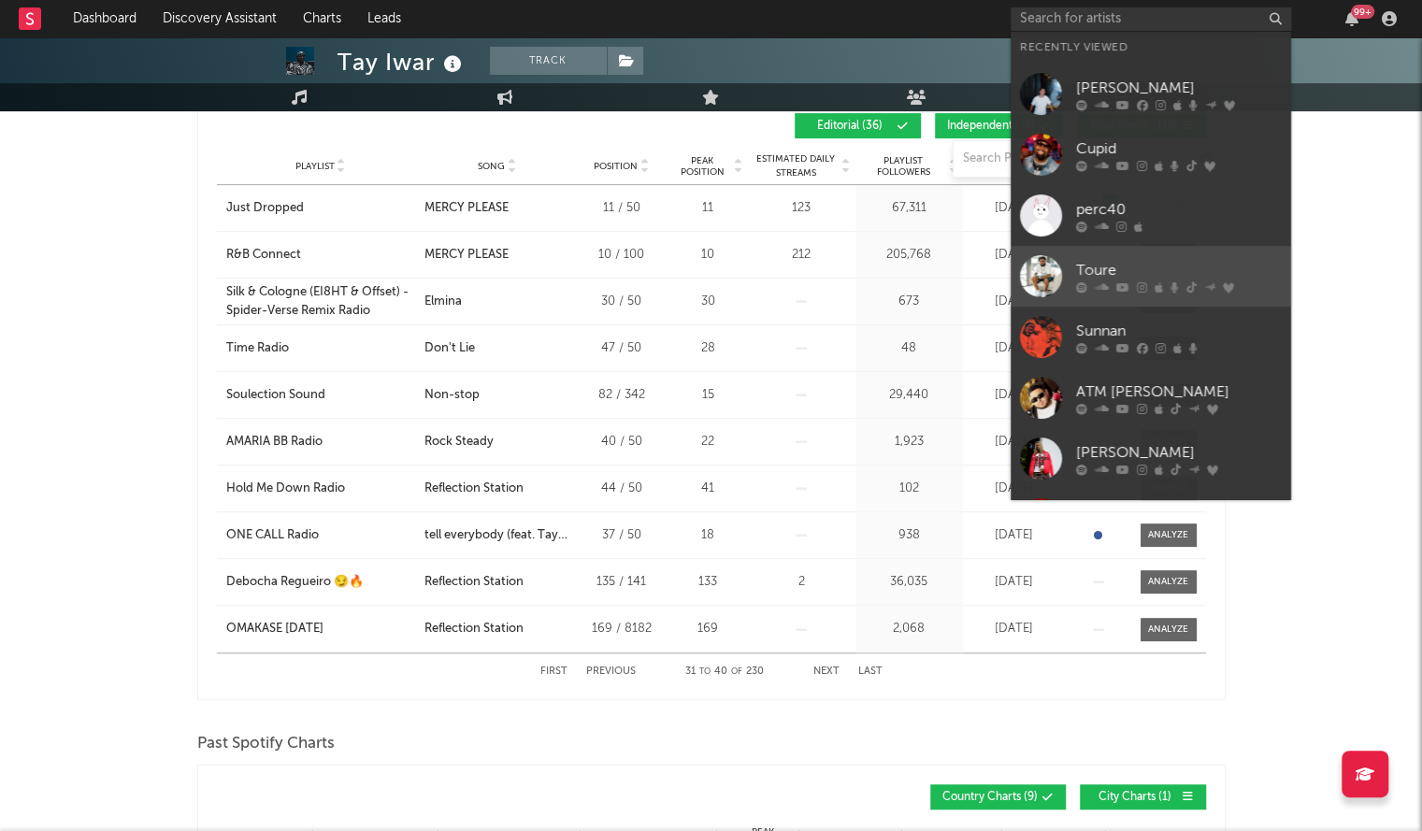
click at [716, 285] on div at bounding box center [1041, 276] width 42 height 42
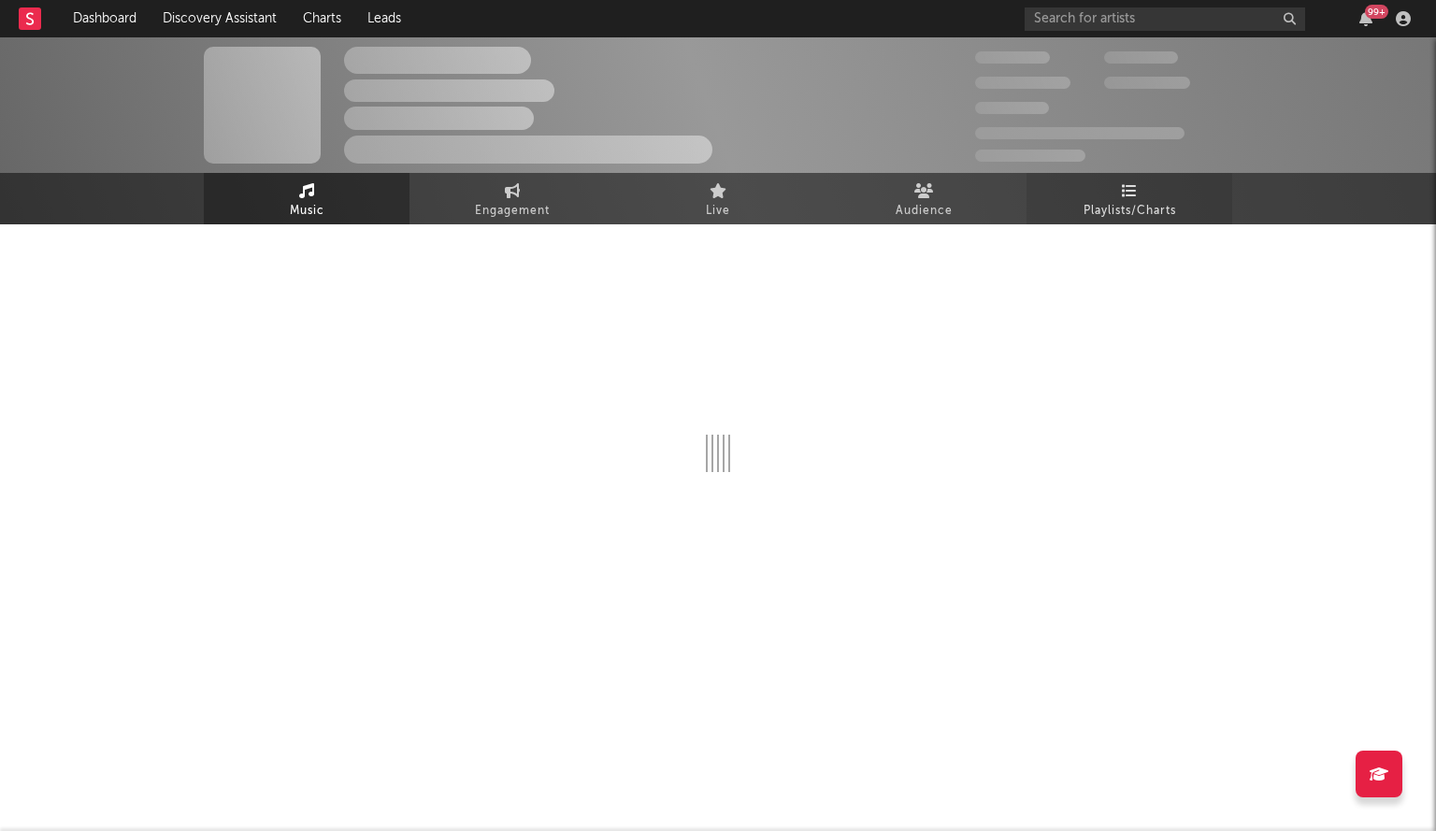
click at [716, 217] on span "Playlists/Charts" at bounding box center [1130, 211] width 93 height 22
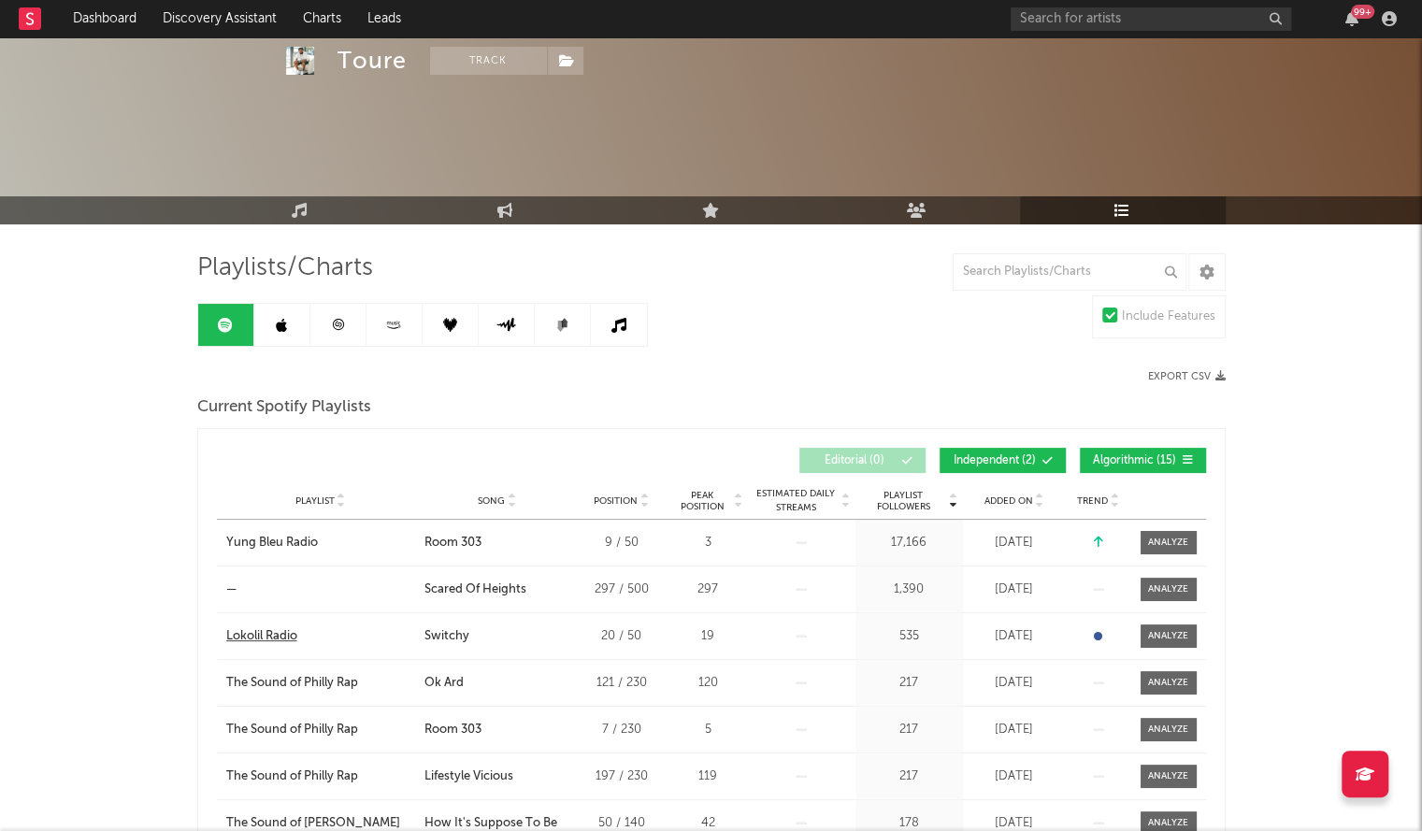
scroll to position [301, 0]
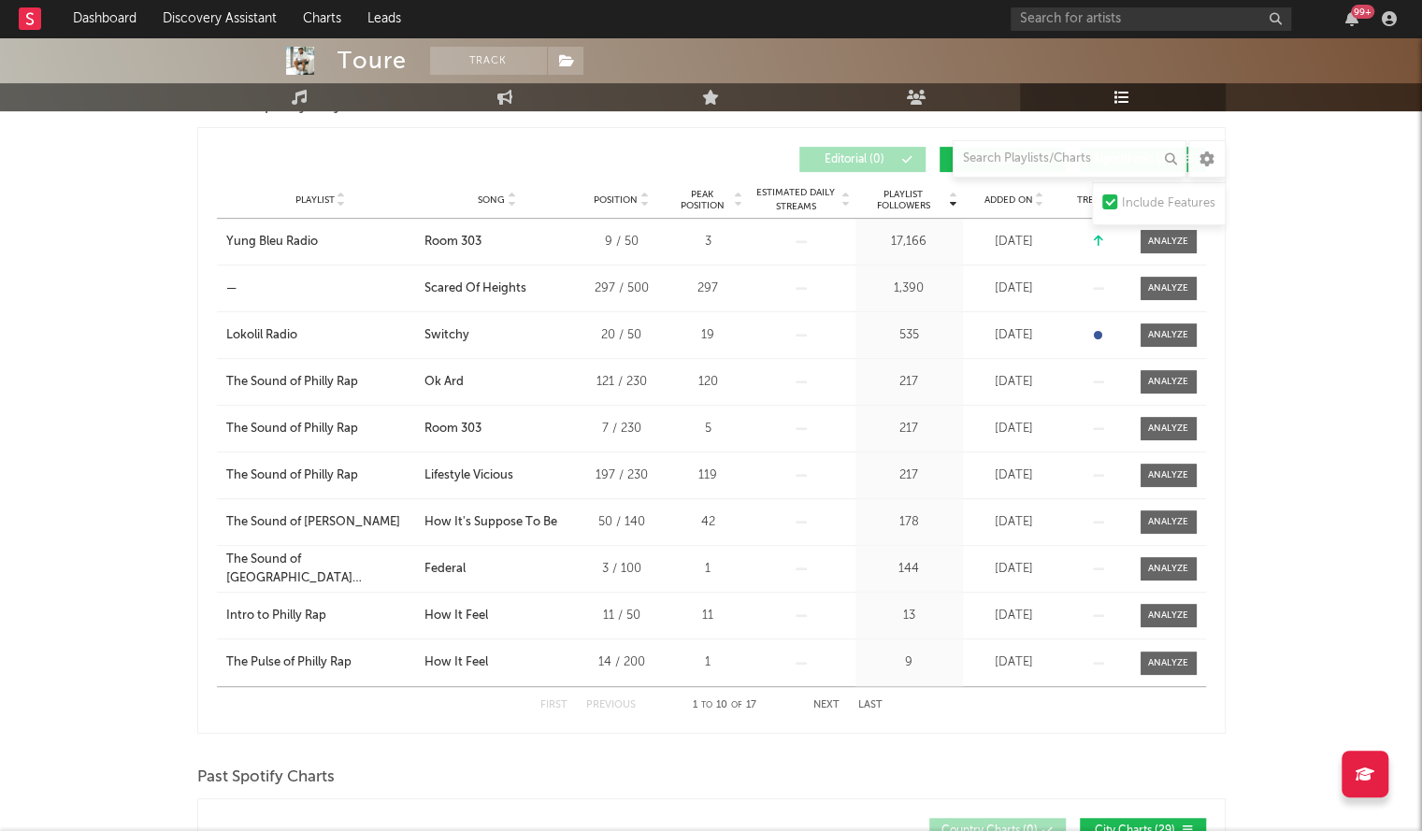
click at [716, 208] on div "Playlist City Song Position Peak Position Estimated Daily Streams Playlist Foll…" at bounding box center [711, 199] width 989 height 37
click at [716, 203] on div "Added On" at bounding box center [1014, 200] width 93 height 14
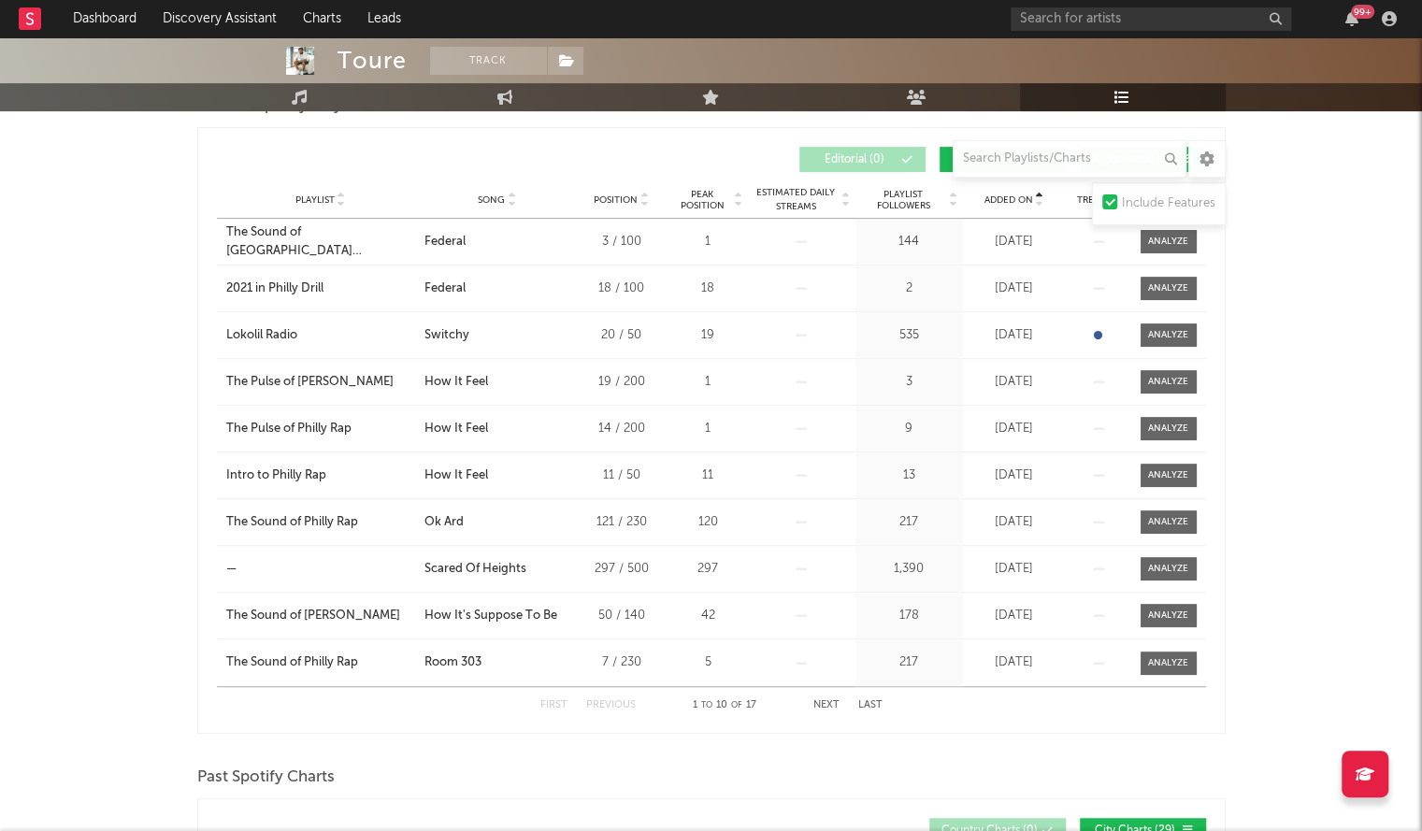
click at [716, 203] on div "Added On" at bounding box center [1014, 200] width 93 height 14
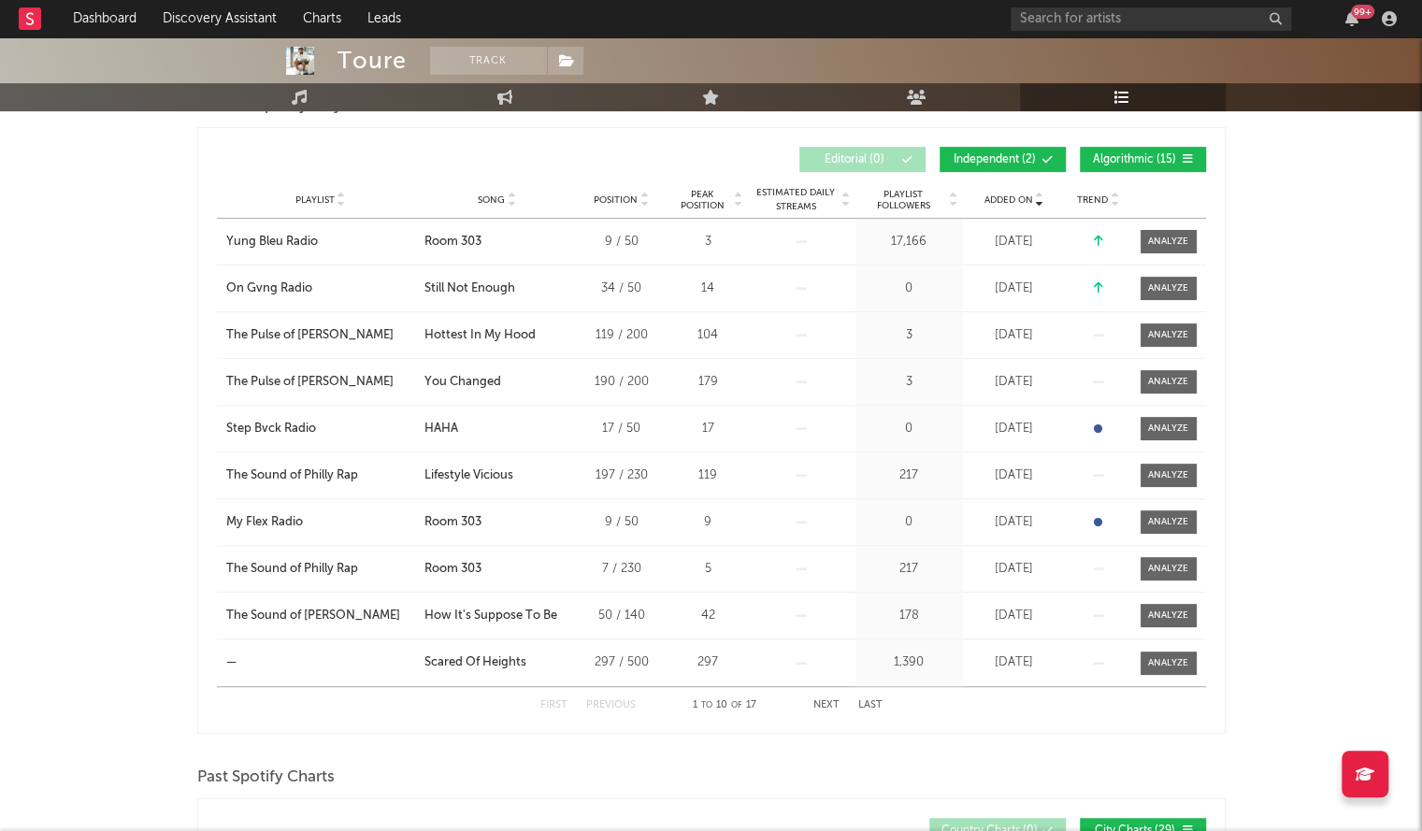
scroll to position [0, 0]
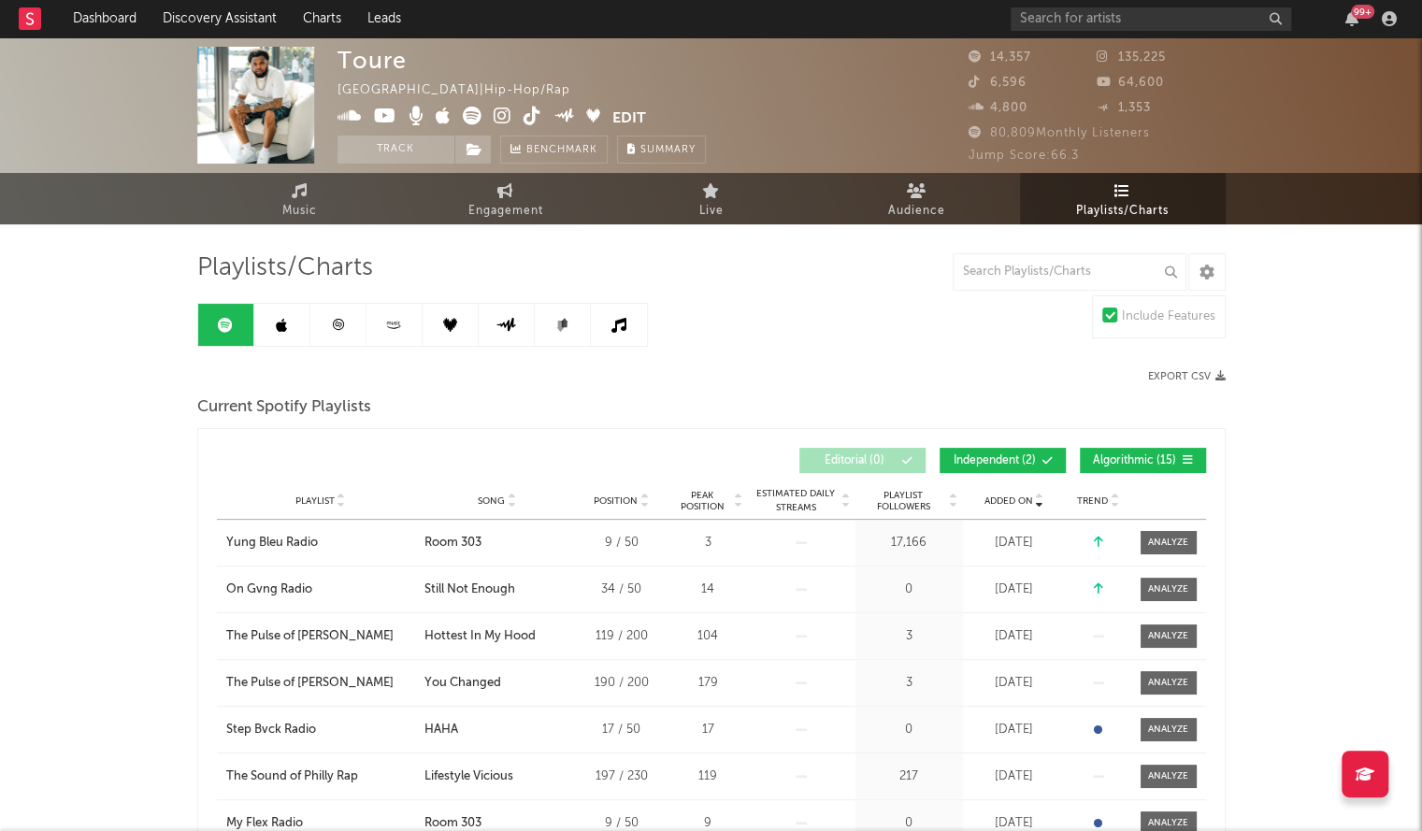
click at [295, 311] on link at bounding box center [282, 325] width 56 height 42
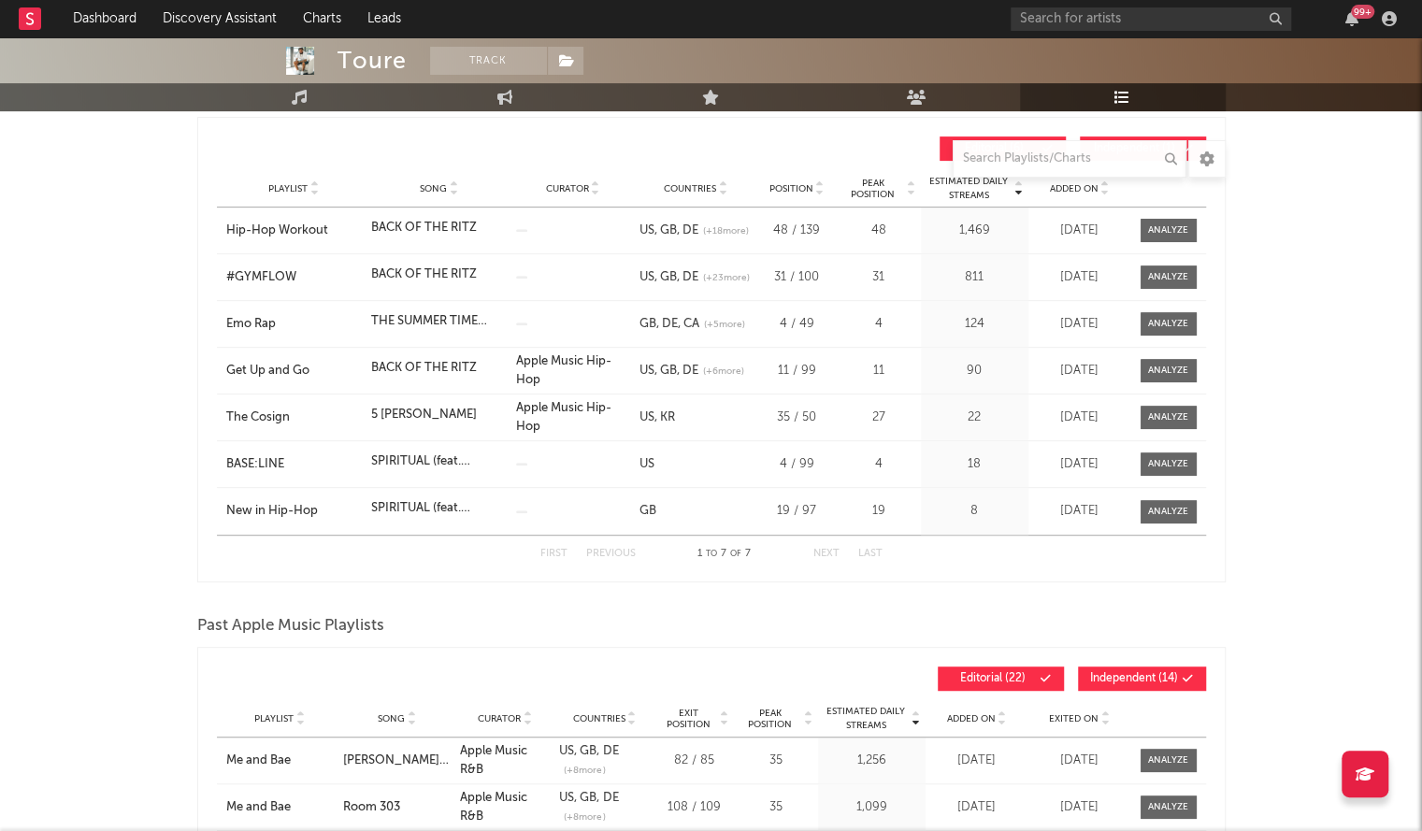
scroll to position [315, 0]
